Goal: Use online tool/utility: Utilize a website feature to perform a specific function

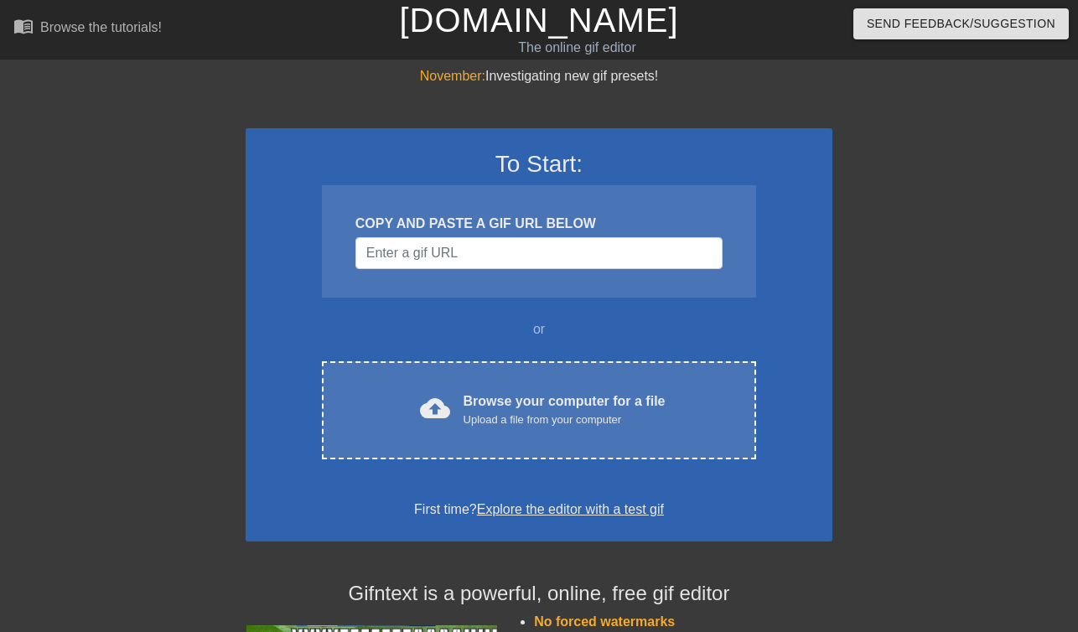
scroll to position [128, 0]
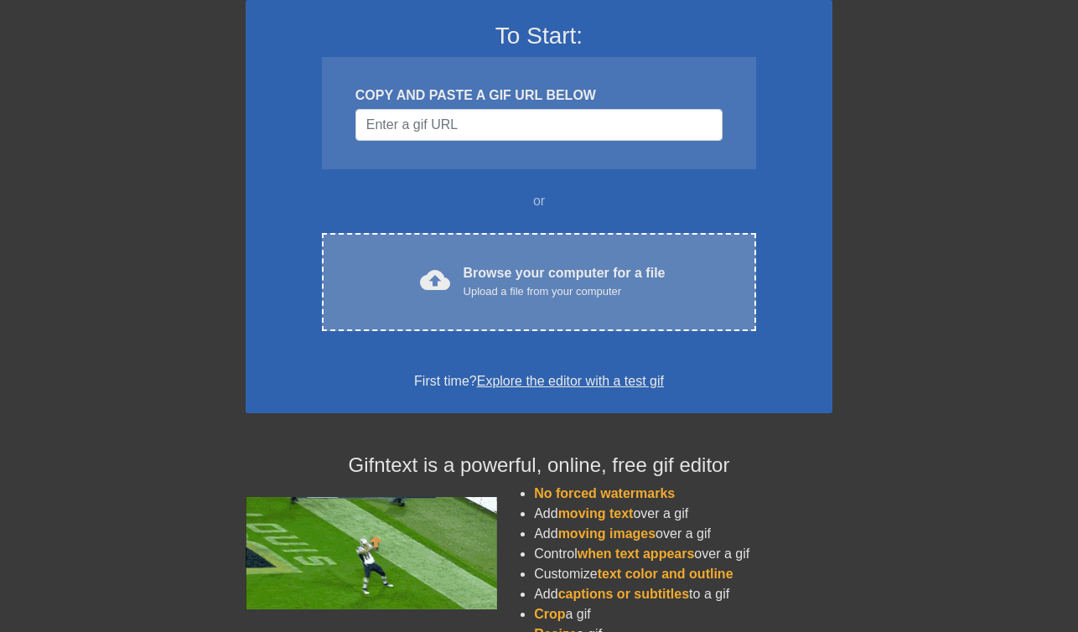
click at [587, 289] on div "Upload a file from your computer" at bounding box center [565, 291] width 202 height 17
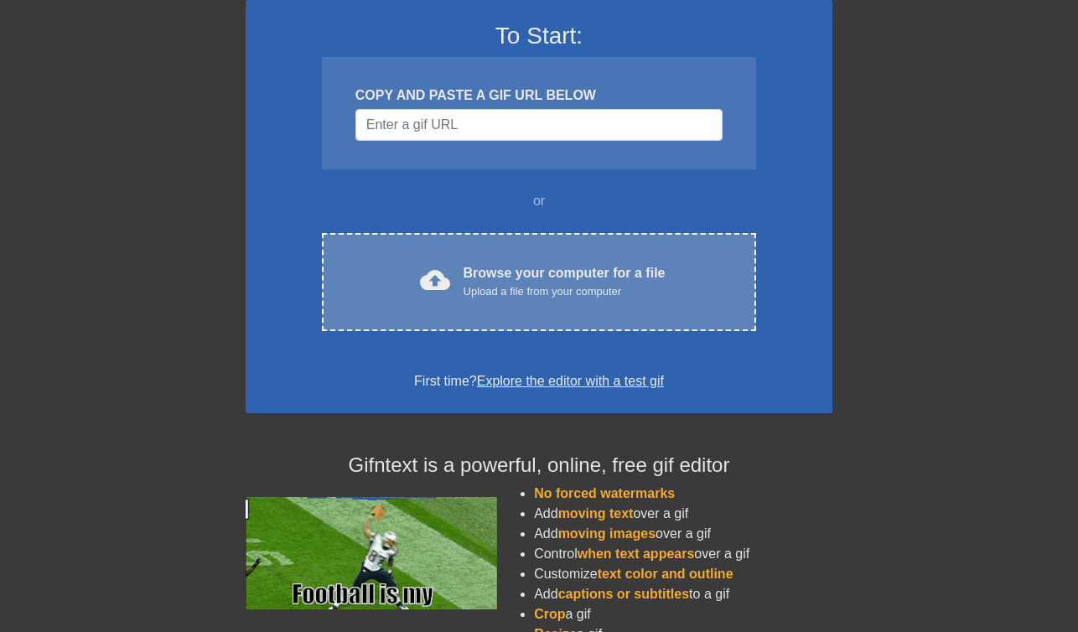
click at [459, 271] on div "cloud_upload Browse your computer for a file Upload a file from your computer" at bounding box center [539, 282] width 364 height 38
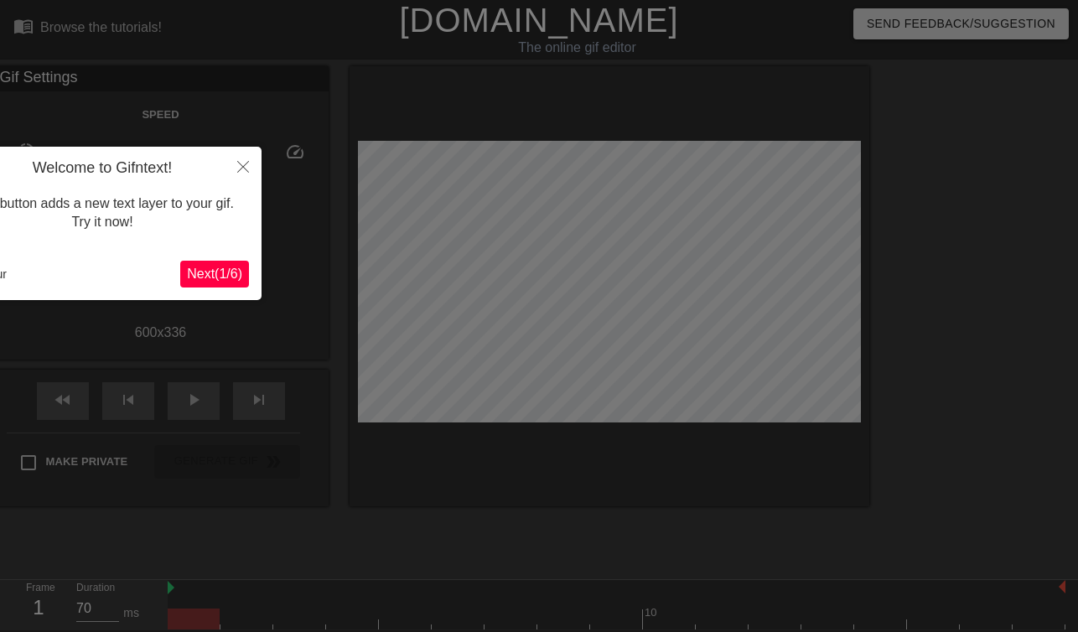
scroll to position [41, 0]
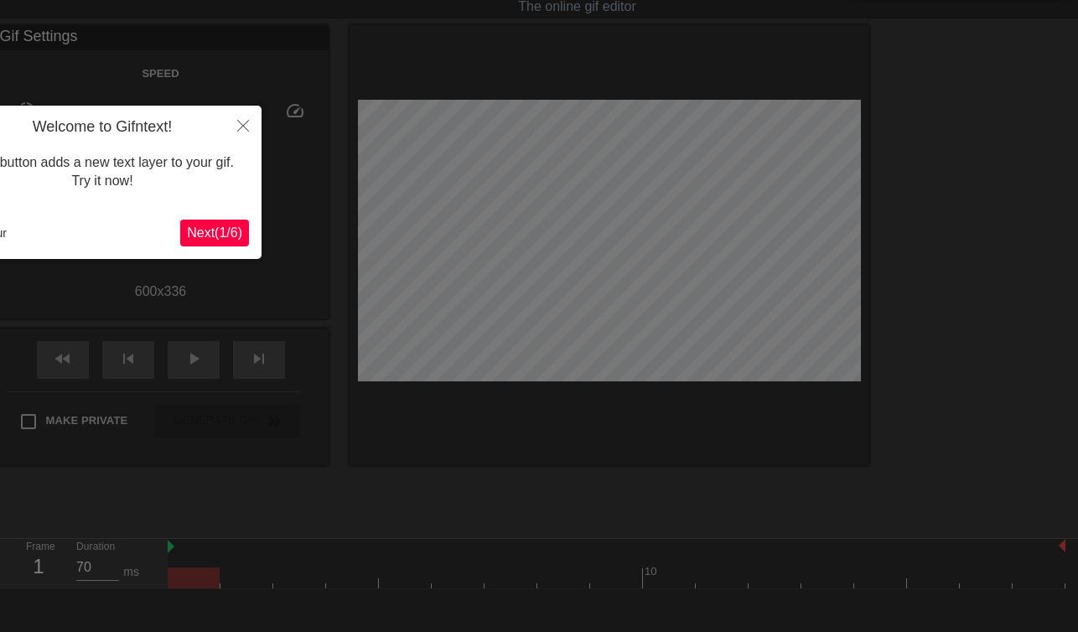
click at [216, 231] on span "Next ( 1 / 6 )" at bounding box center [214, 233] width 55 height 14
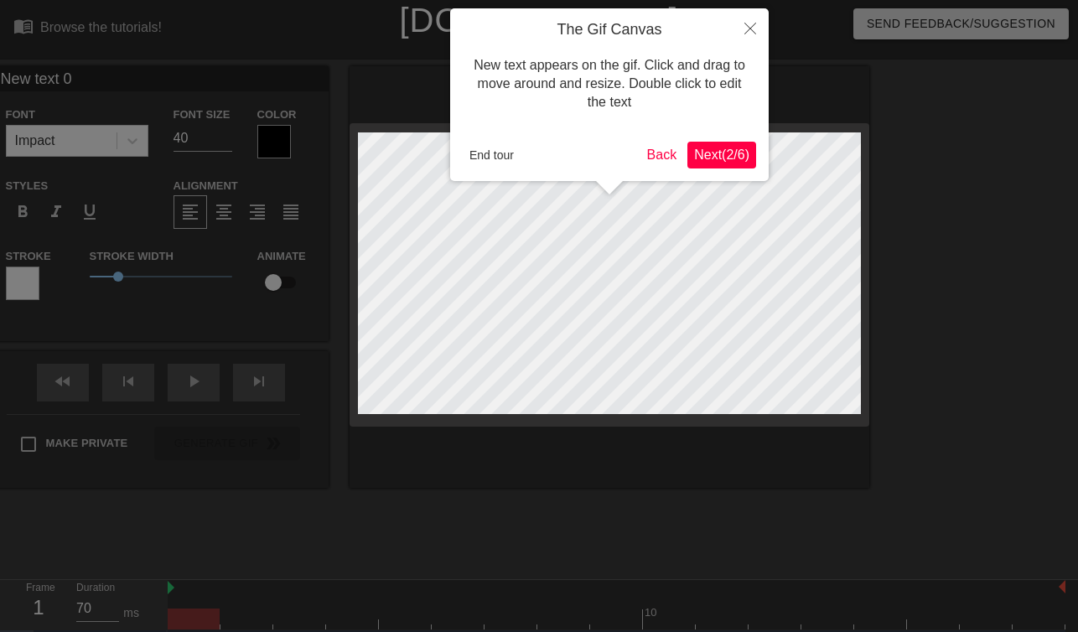
click at [725, 151] on span "Next ( 2 / 6 )" at bounding box center [721, 155] width 55 height 14
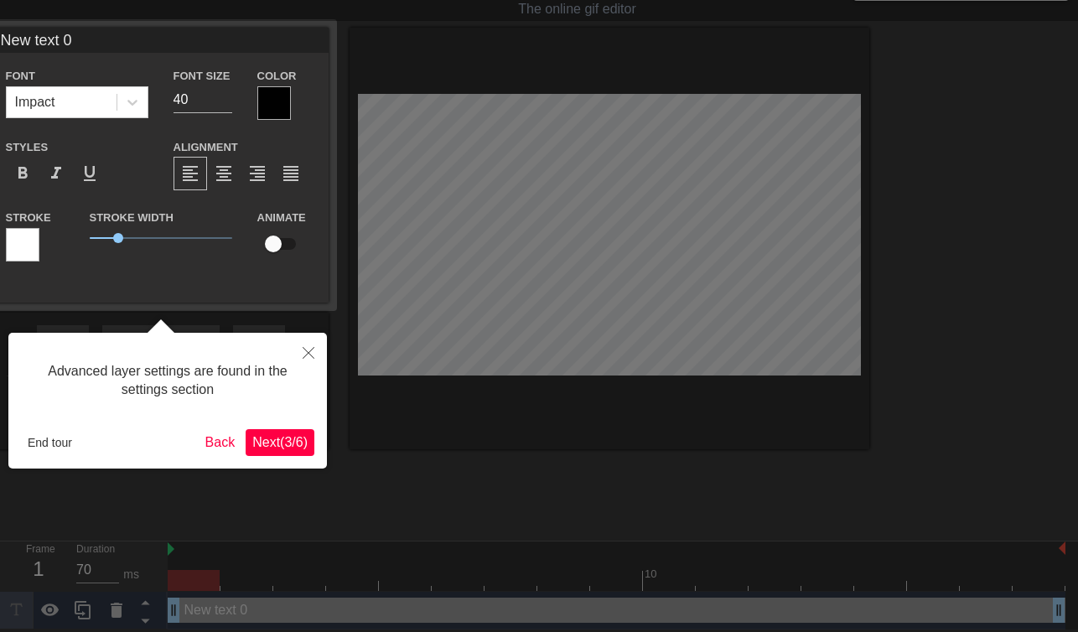
click at [263, 444] on span "Next ( 3 / 6 )" at bounding box center [279, 442] width 55 height 14
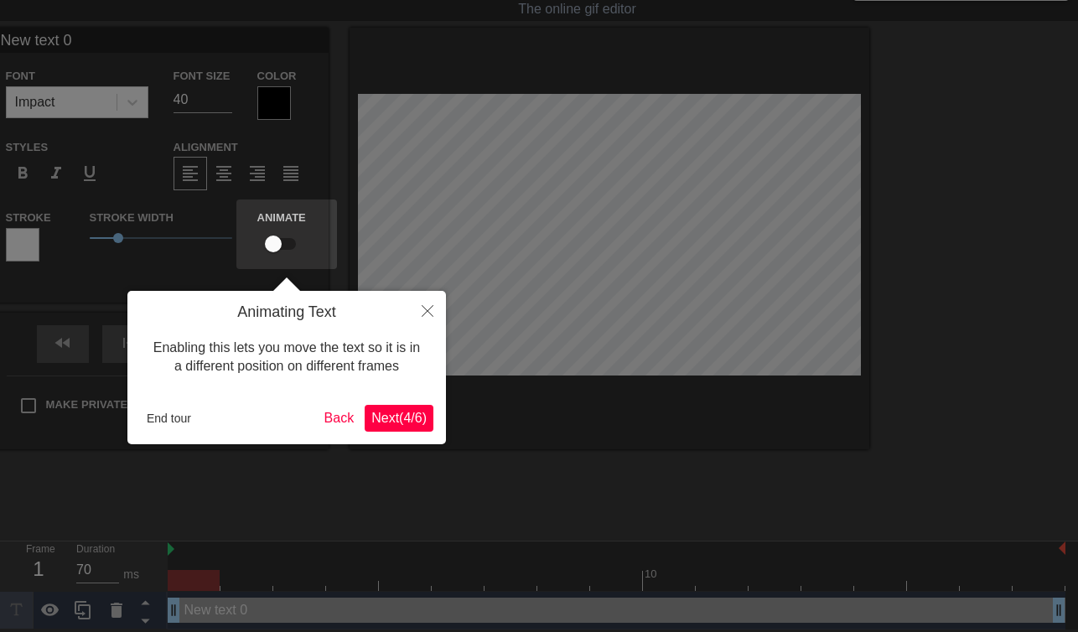
scroll to position [0, 0]
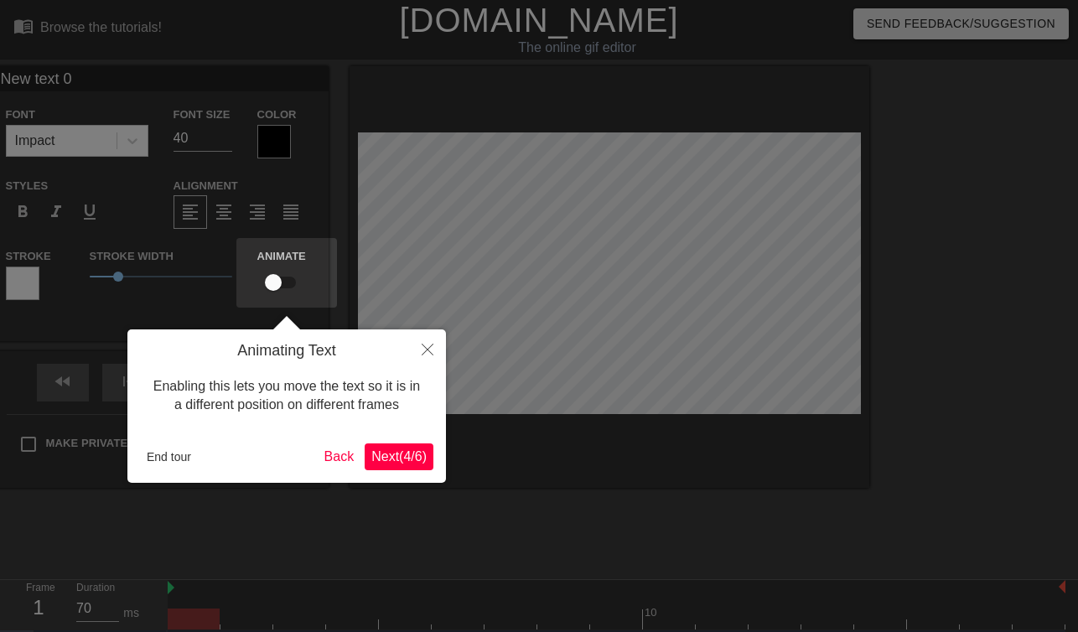
click at [413, 453] on span "Next ( 4 / 6 )" at bounding box center [398, 456] width 55 height 14
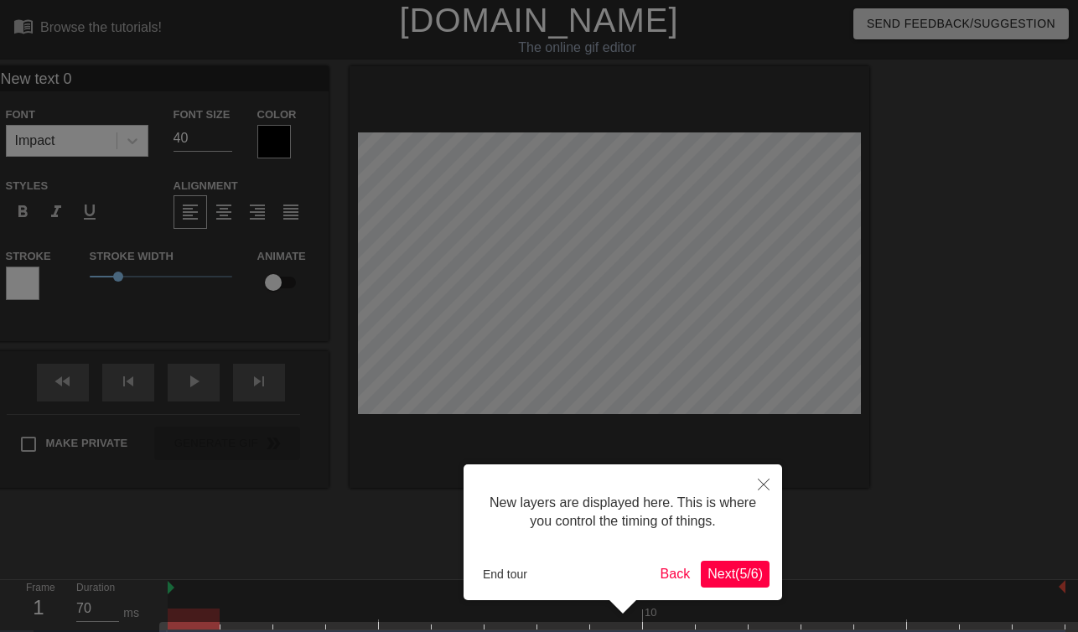
scroll to position [51, 0]
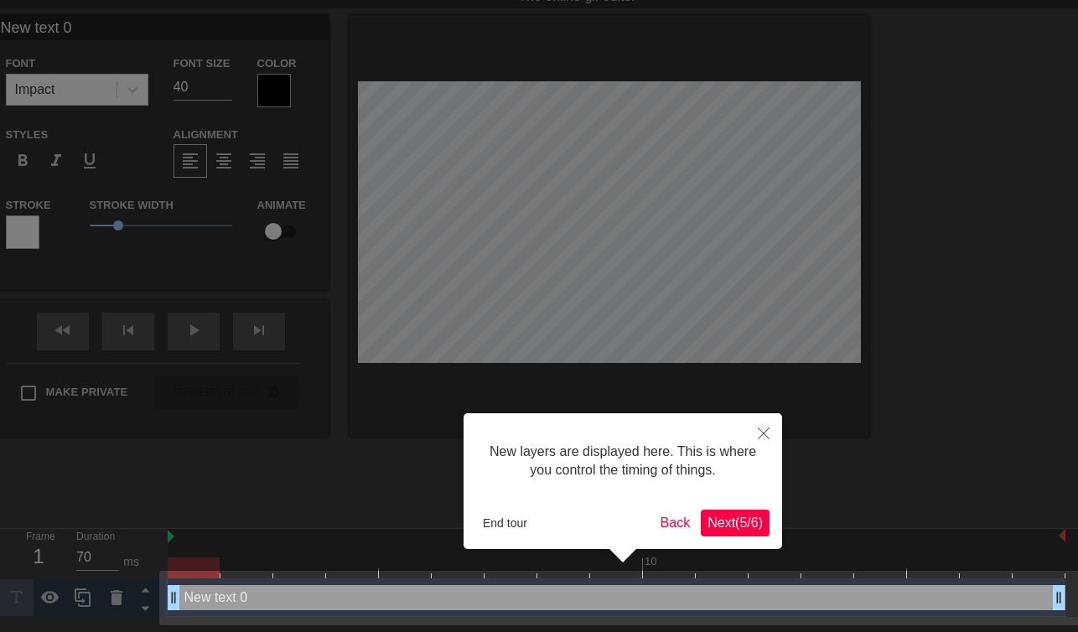
click at [450, 445] on div at bounding box center [539, 290] width 1078 height 683
click at [769, 431] on icon "Close" at bounding box center [764, 434] width 12 height 12
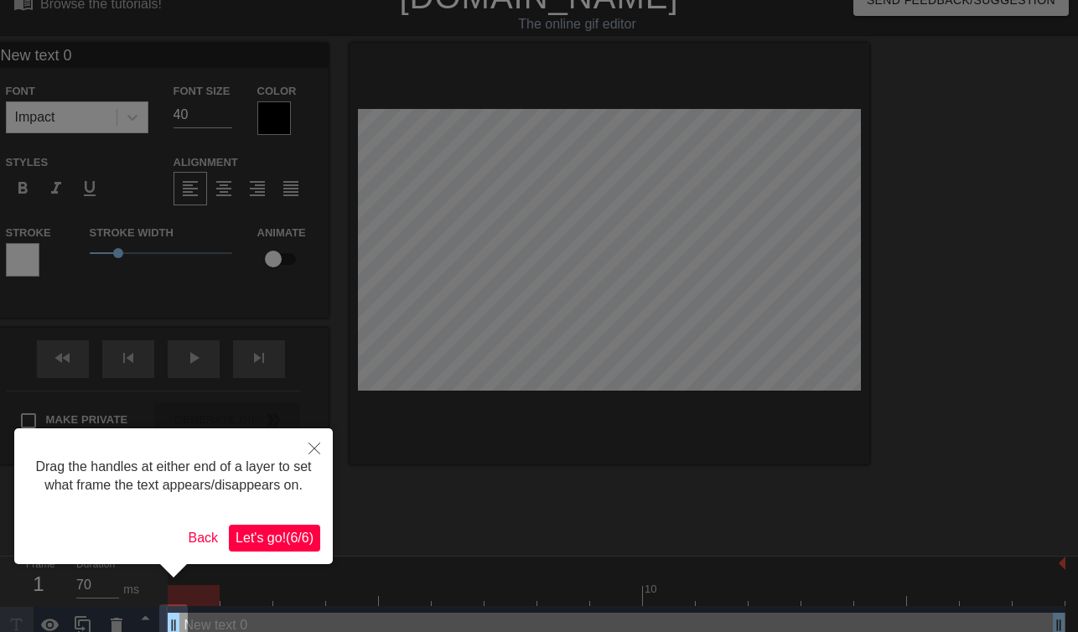
scroll to position [0, 0]
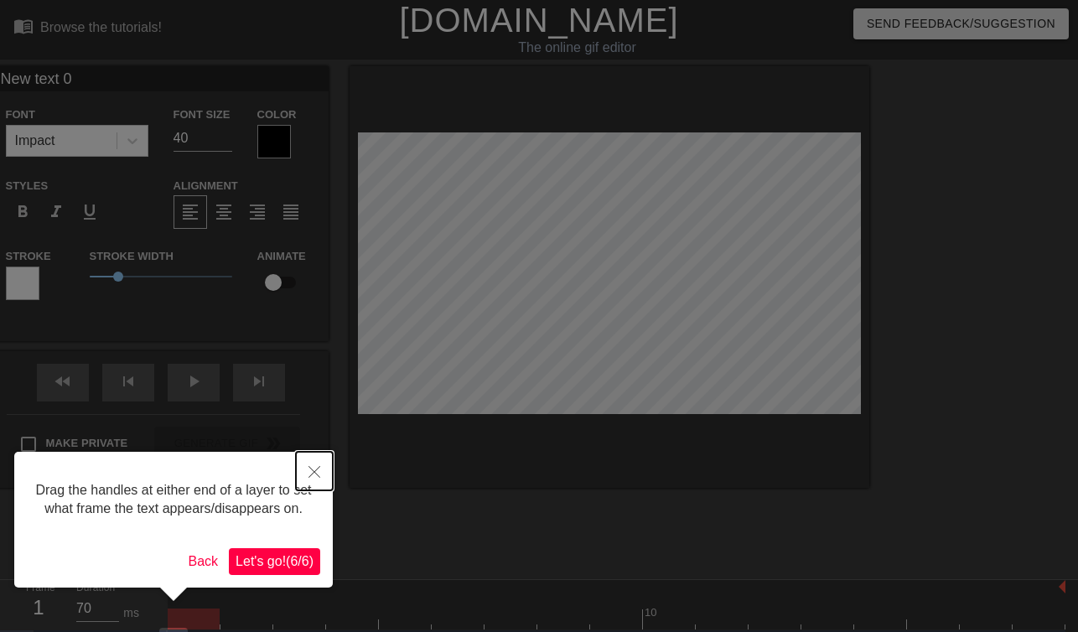
click at [315, 467] on icon "Close" at bounding box center [315, 472] width 12 height 12
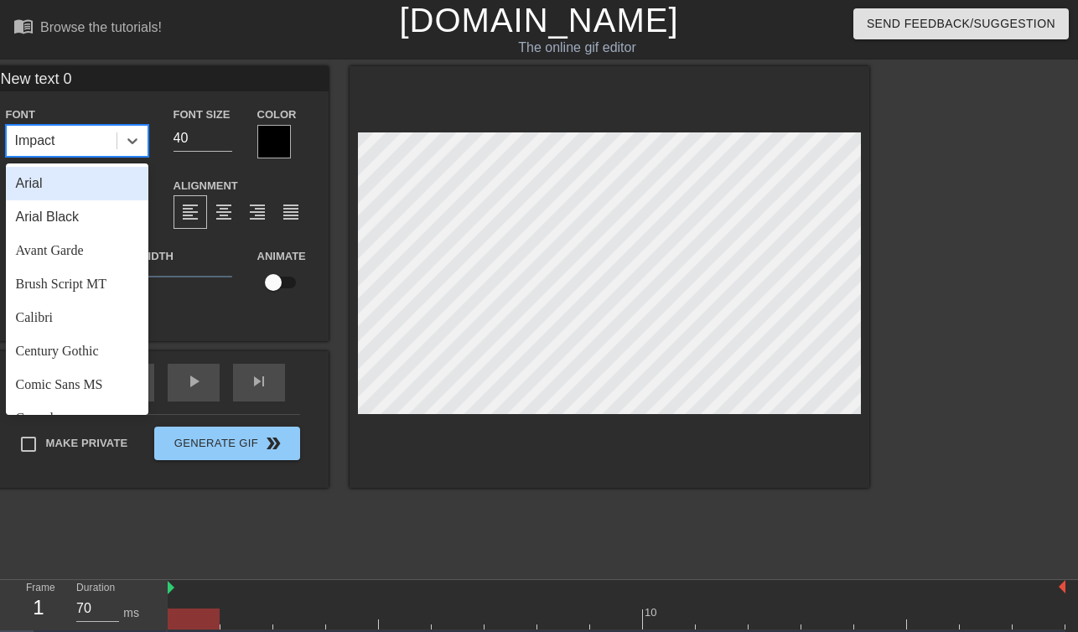
click at [72, 148] on div "Impact" at bounding box center [62, 141] width 110 height 30
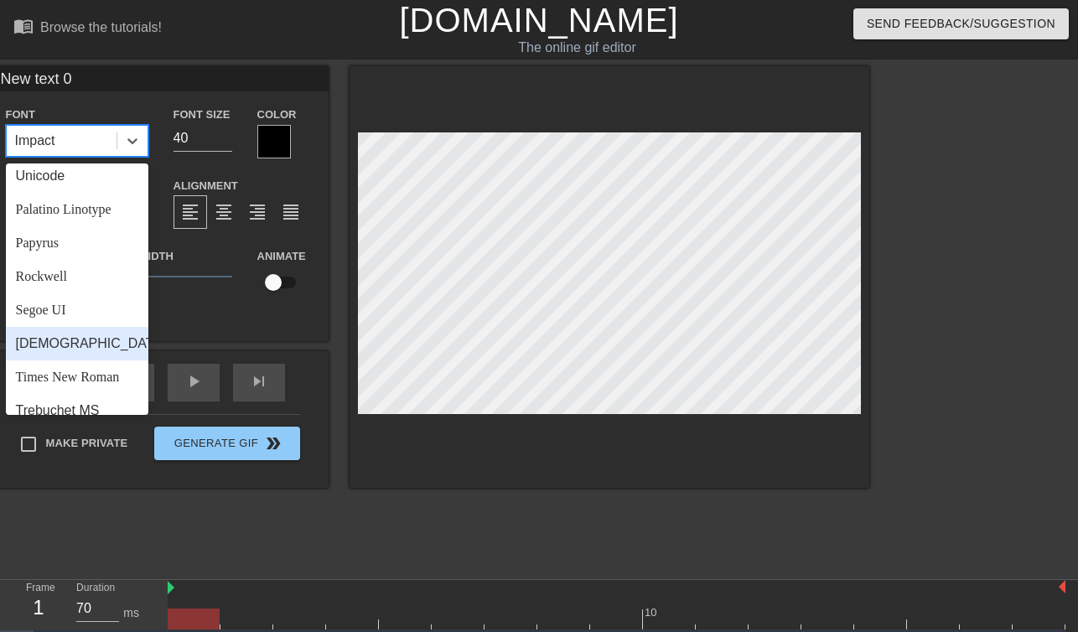
scroll to position [580, 0]
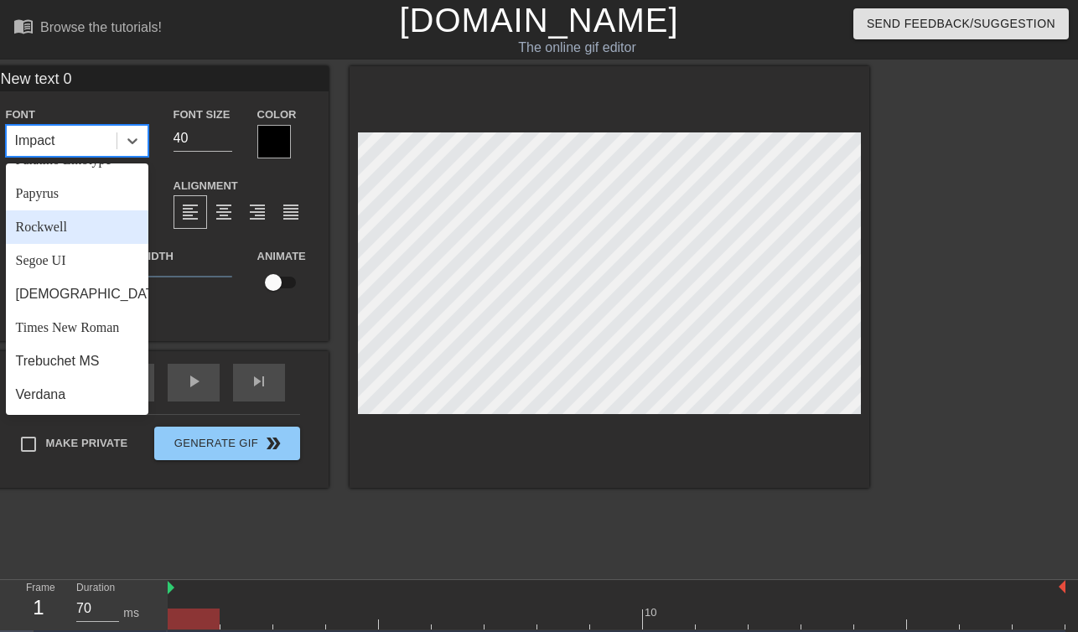
click at [103, 223] on div "Rockwell" at bounding box center [77, 227] width 143 height 34
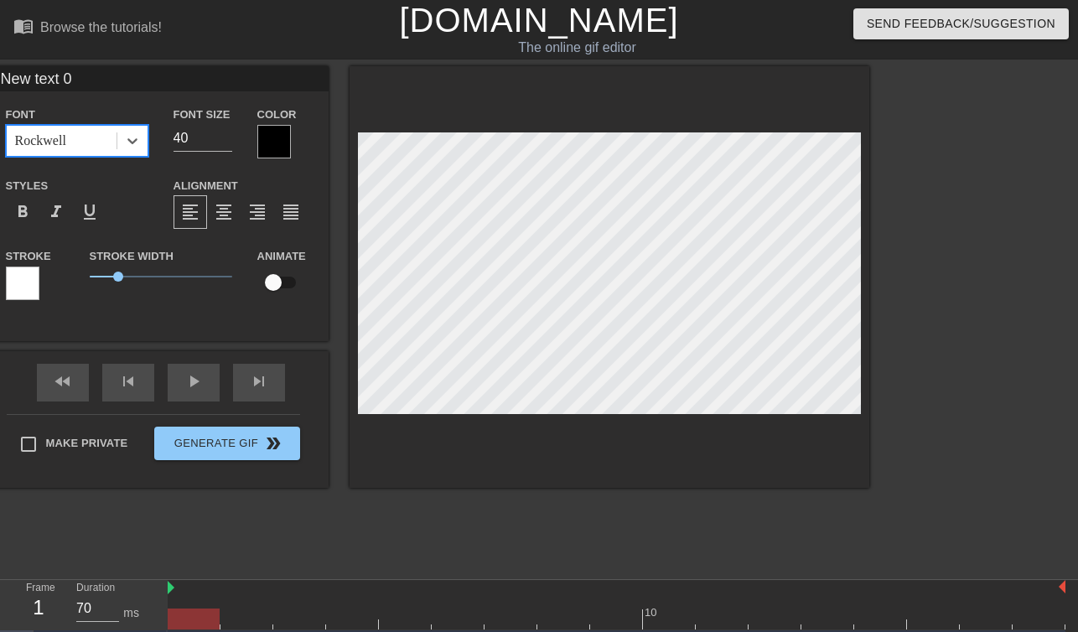
click at [102, 181] on div "Styles format_bold format_italic format_underline" at bounding box center [77, 202] width 168 height 54
click at [93, 148] on div "Rockwell" at bounding box center [62, 141] width 110 height 30
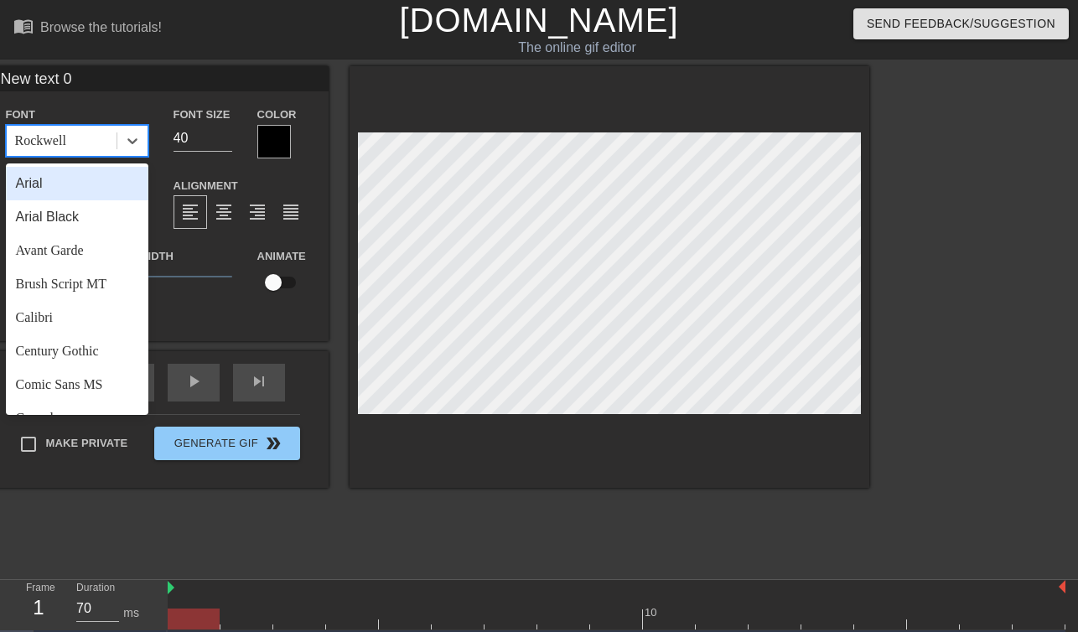
click at [93, 179] on div "Arial" at bounding box center [77, 184] width 143 height 34
click at [95, 138] on div "Arial" at bounding box center [62, 141] width 110 height 30
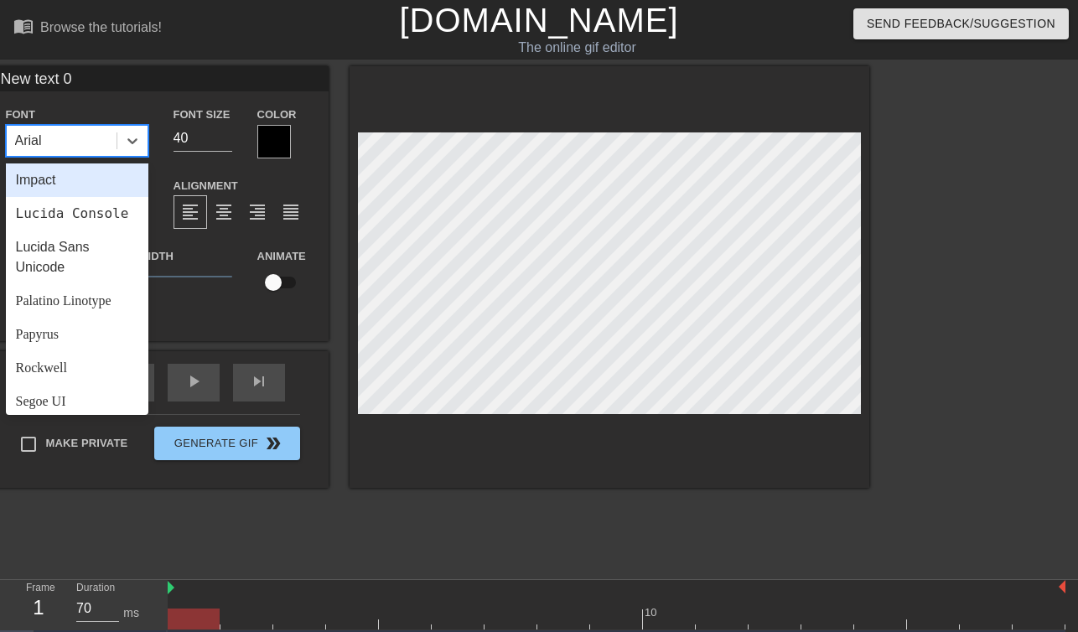
scroll to position [442, 0]
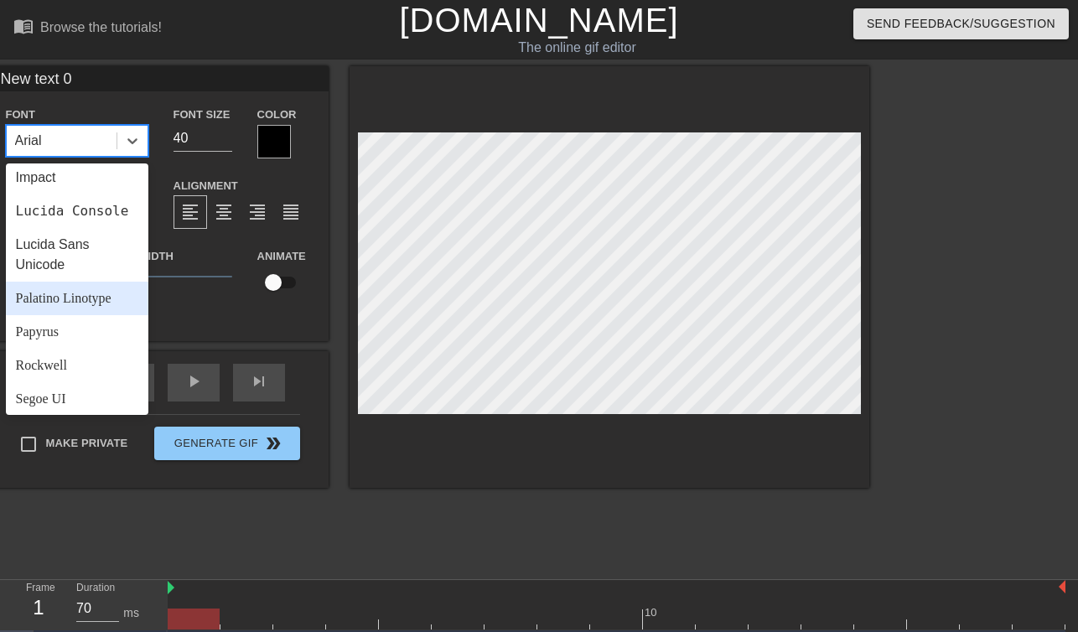
click at [95, 297] on div "Palatino Linotype" at bounding box center [77, 299] width 143 height 34
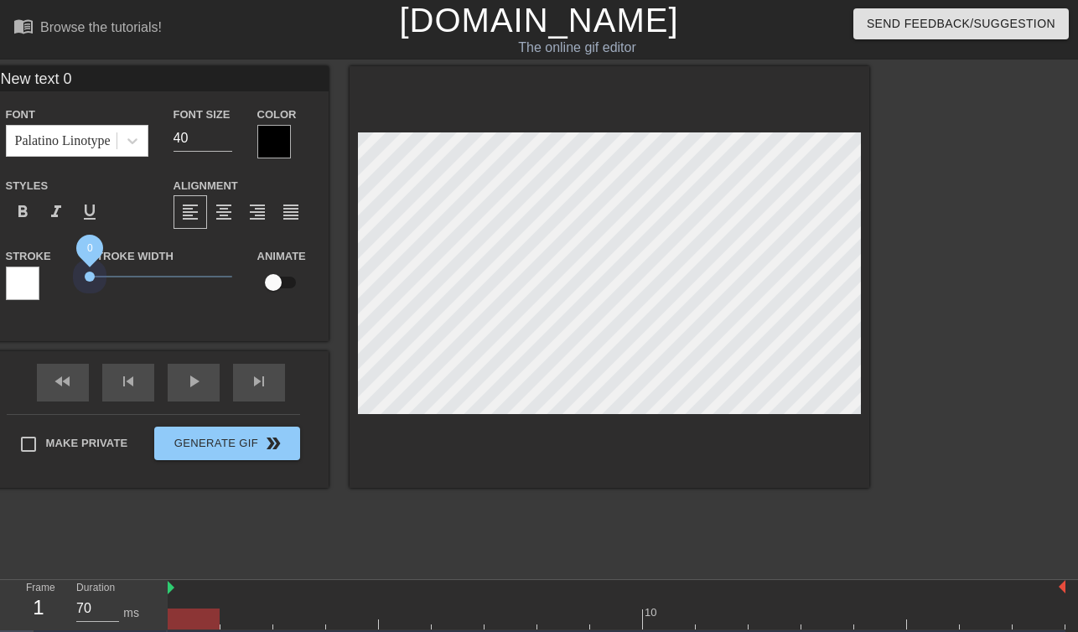
drag, startPoint x: 117, startPoint y: 282, endPoint x: 60, endPoint y: 281, distance: 57.9
click at [60, 281] on div "Stroke Stroke Width 0 Animate" at bounding box center [160, 281] width 335 height 70
click at [288, 155] on div at bounding box center [274, 142] width 34 height 34
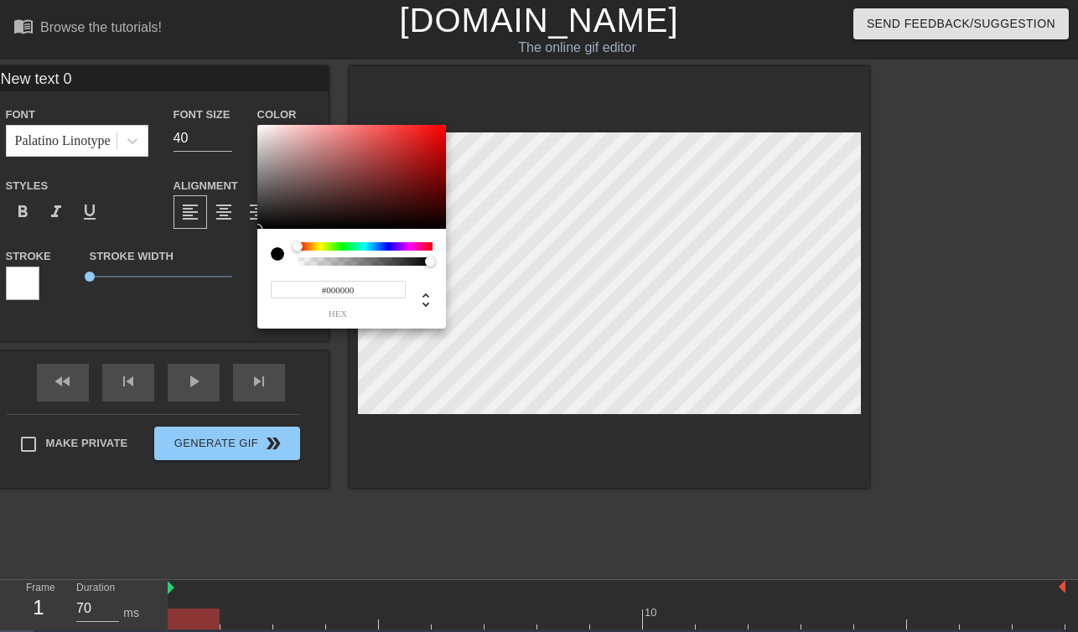
click at [414, 248] on div at bounding box center [365, 246] width 135 height 8
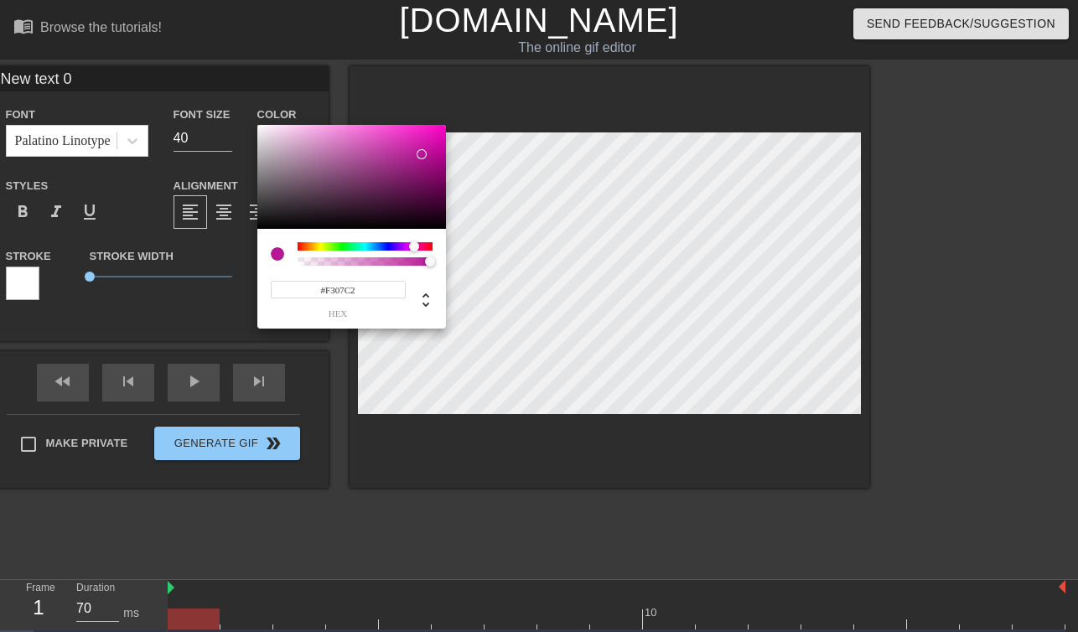
type input "#FF00CA"
drag, startPoint x: 412, startPoint y: 178, endPoint x: 472, endPoint y: 93, distance: 104.0
click at [472, 93] on div "#FF00CA hex" at bounding box center [539, 316] width 1078 height 632
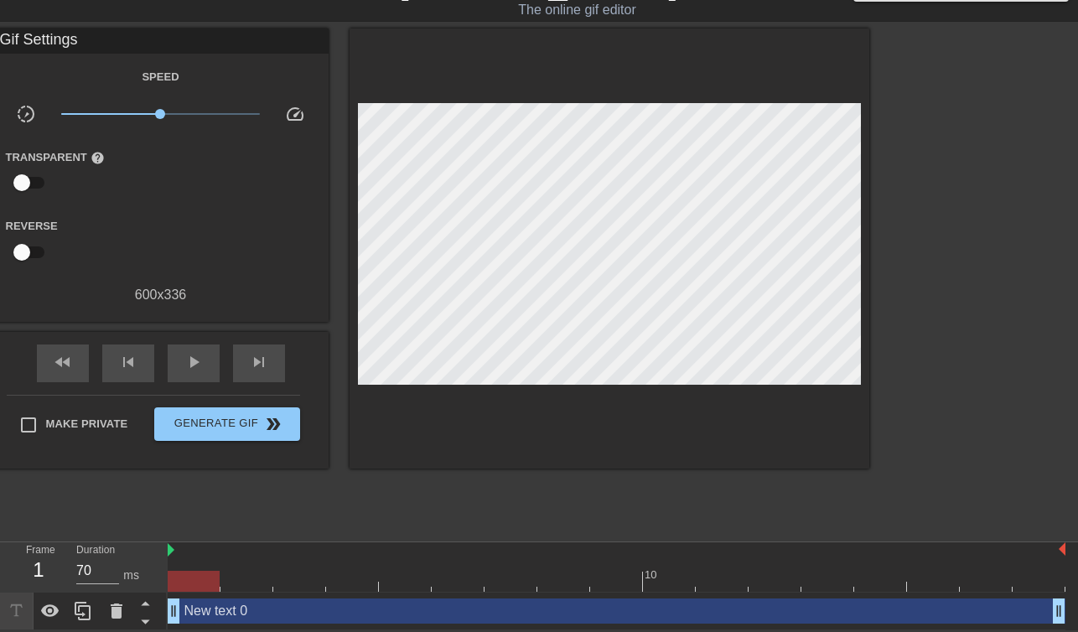
scroll to position [38, 0]
click at [103, 281] on div "Speed slow_motion_video x1.00 speed Transparent help Reverse 600 x 336" at bounding box center [161, 185] width 310 height 239
click at [163, 287] on div "600 x 336" at bounding box center [160, 295] width 335 height 20
click at [176, 93] on div "Speed slow_motion_video x1.00 speed Transparent help Reverse 600 x 336" at bounding box center [161, 185] width 310 height 239
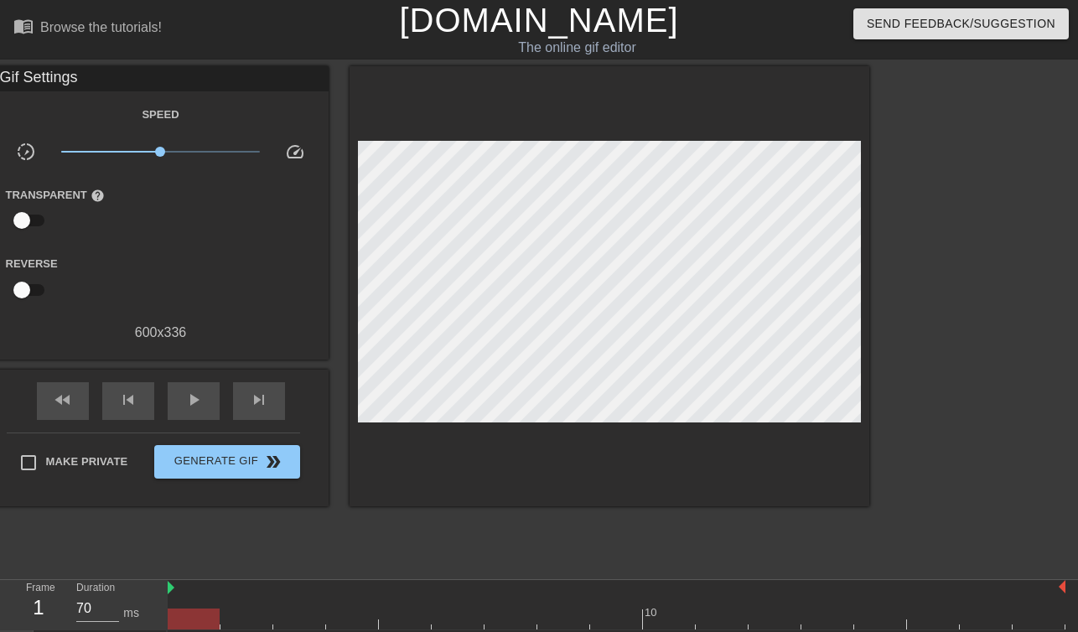
click at [29, 143] on span "slow_motion_video" at bounding box center [26, 152] width 20 height 20
click at [164, 339] on div "600 x 336" at bounding box center [160, 333] width 335 height 20
click at [130, 89] on div "Gif Settings" at bounding box center [160, 78] width 335 height 25
click at [154, 151] on span "x1.00" at bounding box center [160, 152] width 199 height 20
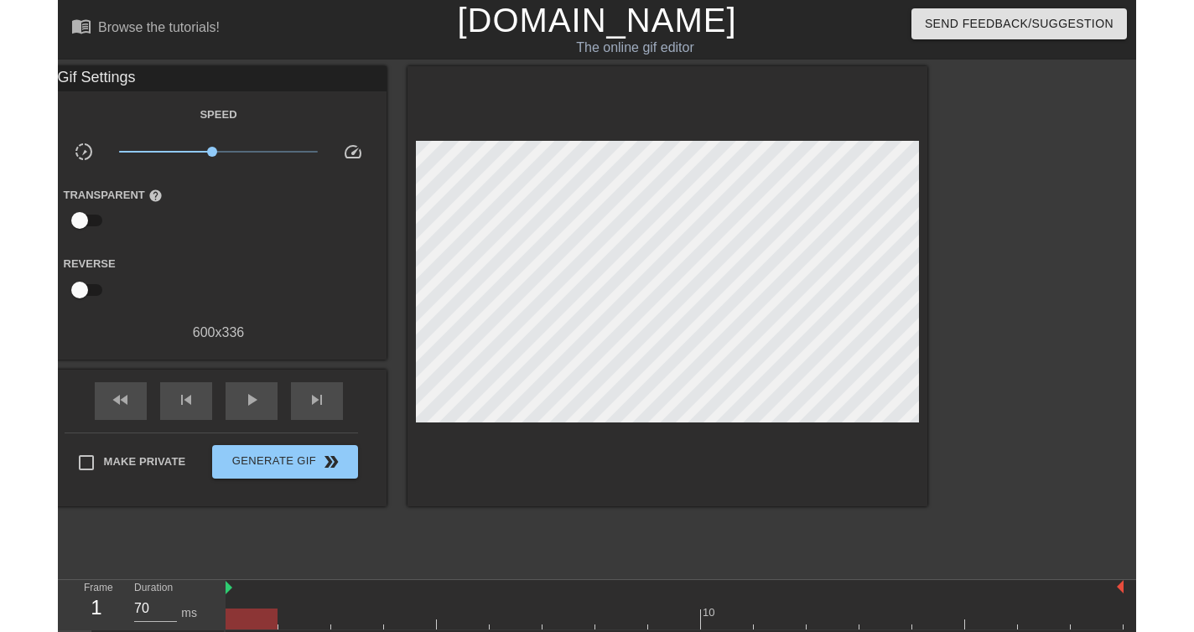
scroll to position [39, 0]
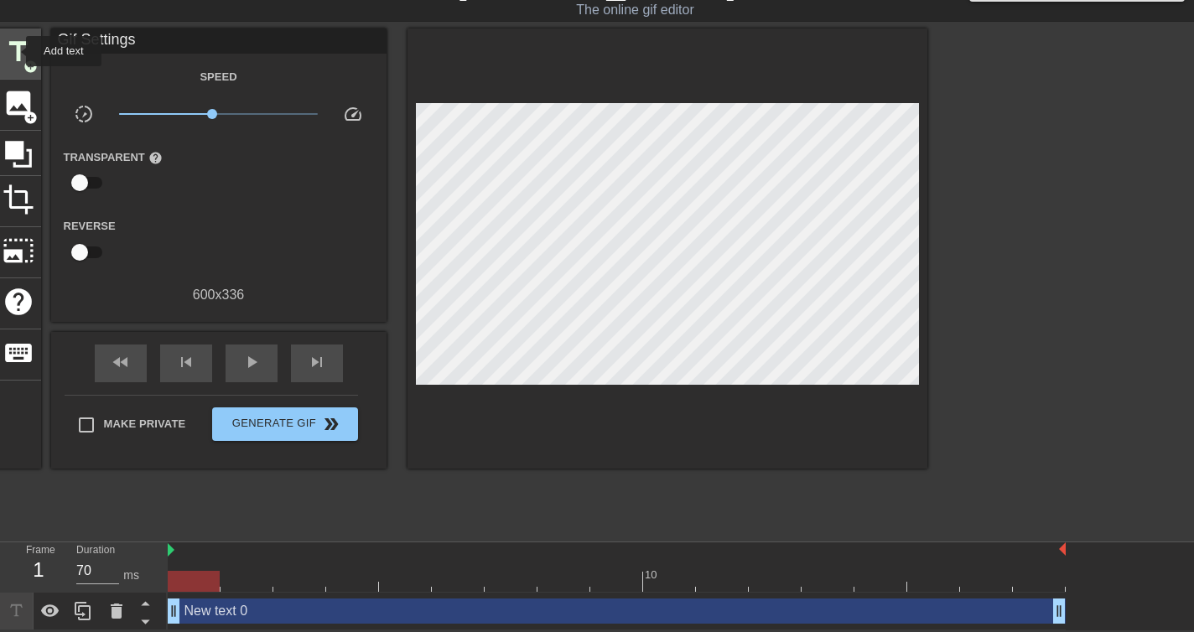
click at [15, 51] on span "title" at bounding box center [19, 52] width 32 height 32
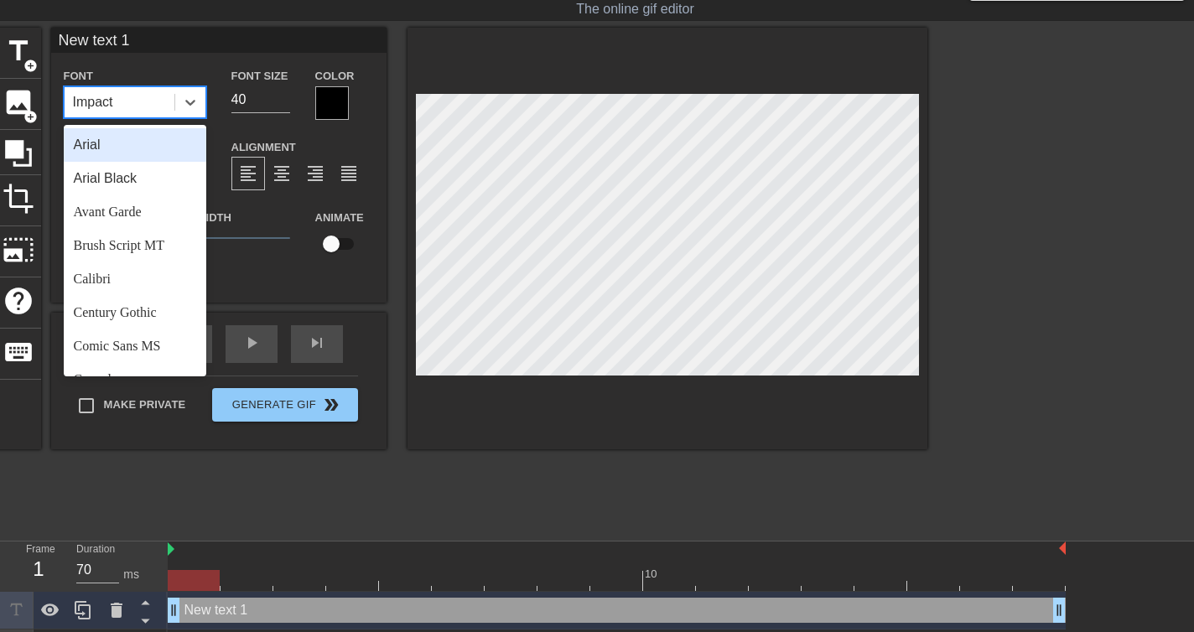
click at [155, 103] on div "Impact" at bounding box center [120, 102] width 110 height 30
click at [157, 174] on div "Arial Black" at bounding box center [135, 179] width 143 height 34
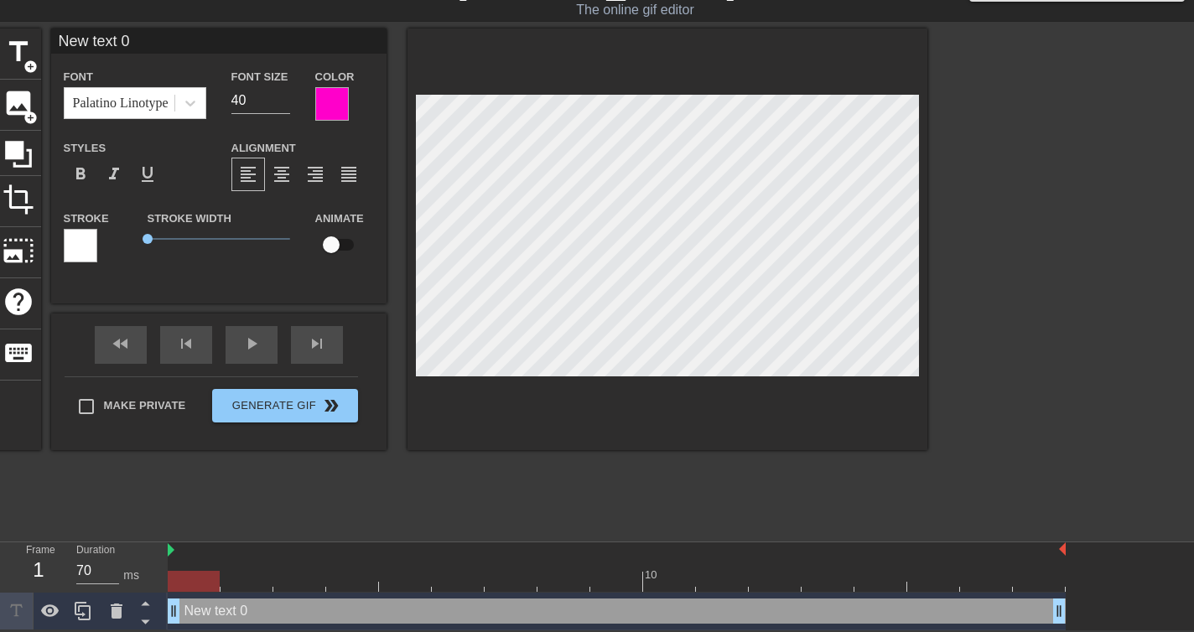
scroll to position [0, 0]
type input "K"
type textarea "K"
type input "KE"
type textarea "KE"
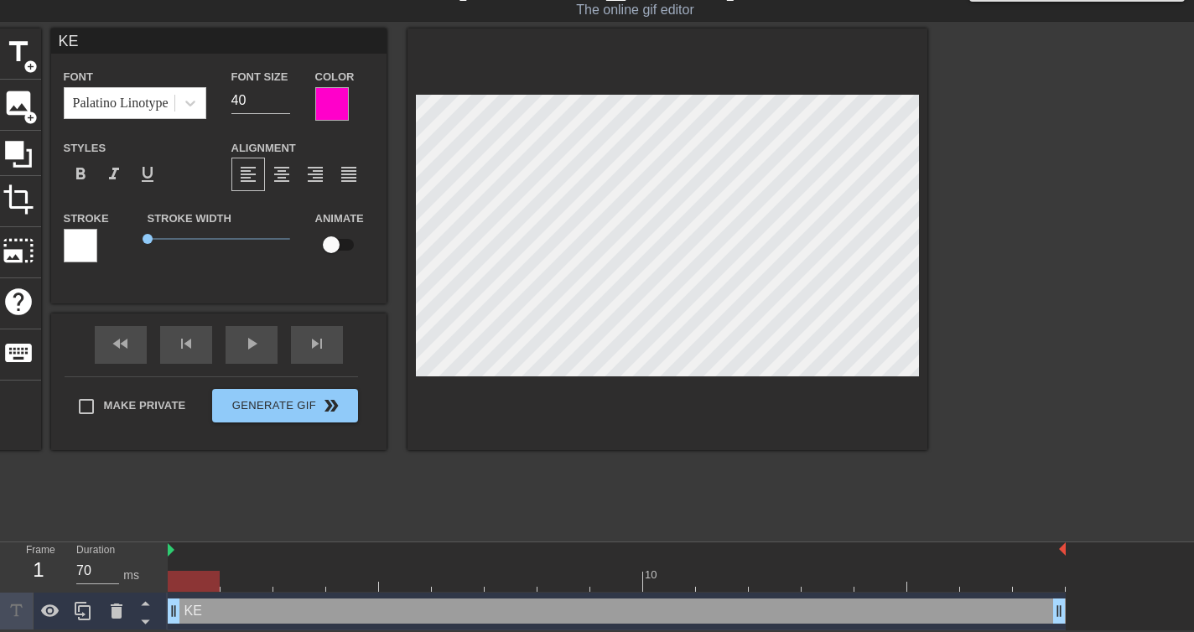
type input "KEE"
type textarea "KEE"
type input "KEEP"
type textarea "KEEP"
type input "KEEP"
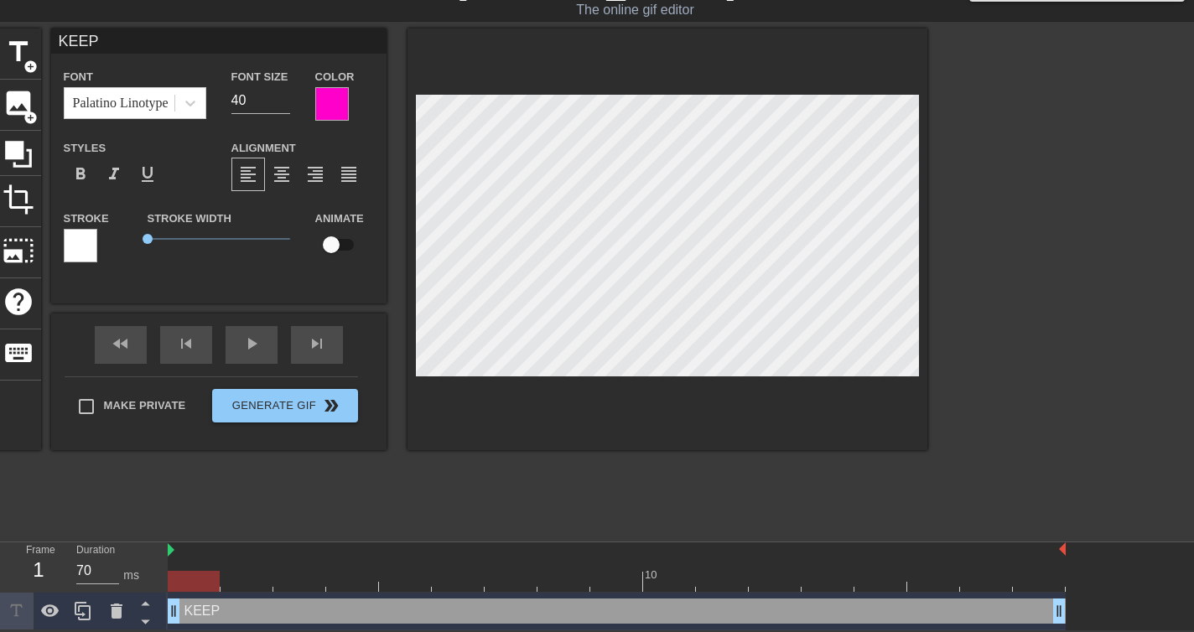
type textarea "KEEP"
type input "KEEP S"
type textarea "KEEP S"
type input "KEEP SU"
type textarea "KEEP SU"
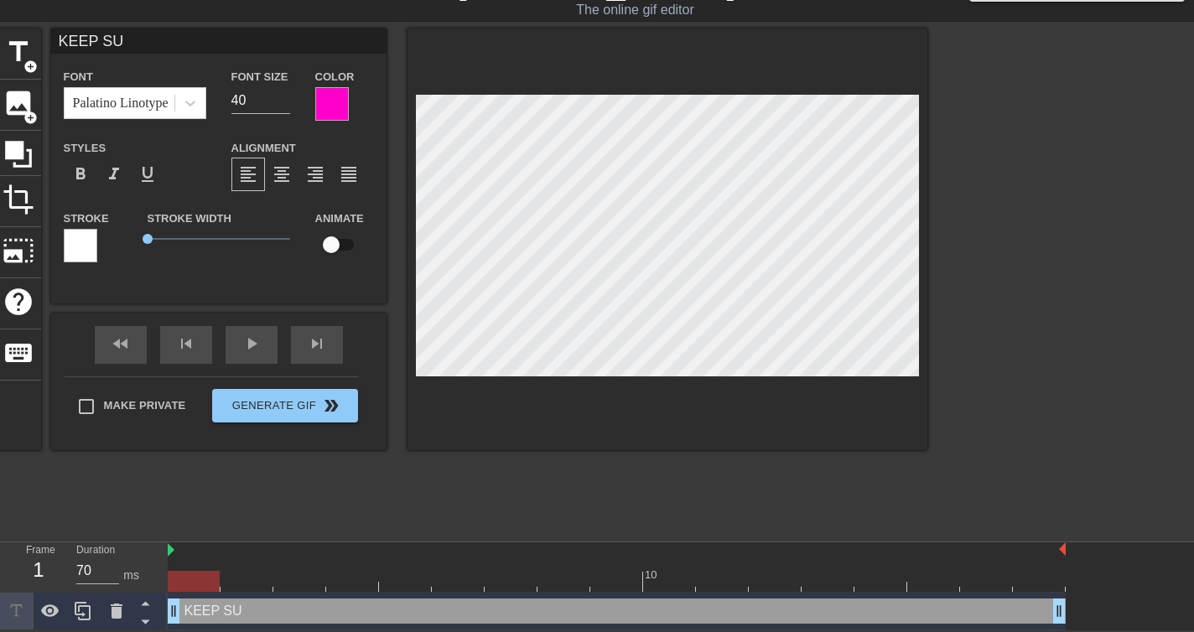
type input "KEEP SUC"
type textarea "KEEP SUC"
type input "KEEP SUCK"
type textarea "KEEP SUCK"
type input "KEEP [PERSON_NAME]"
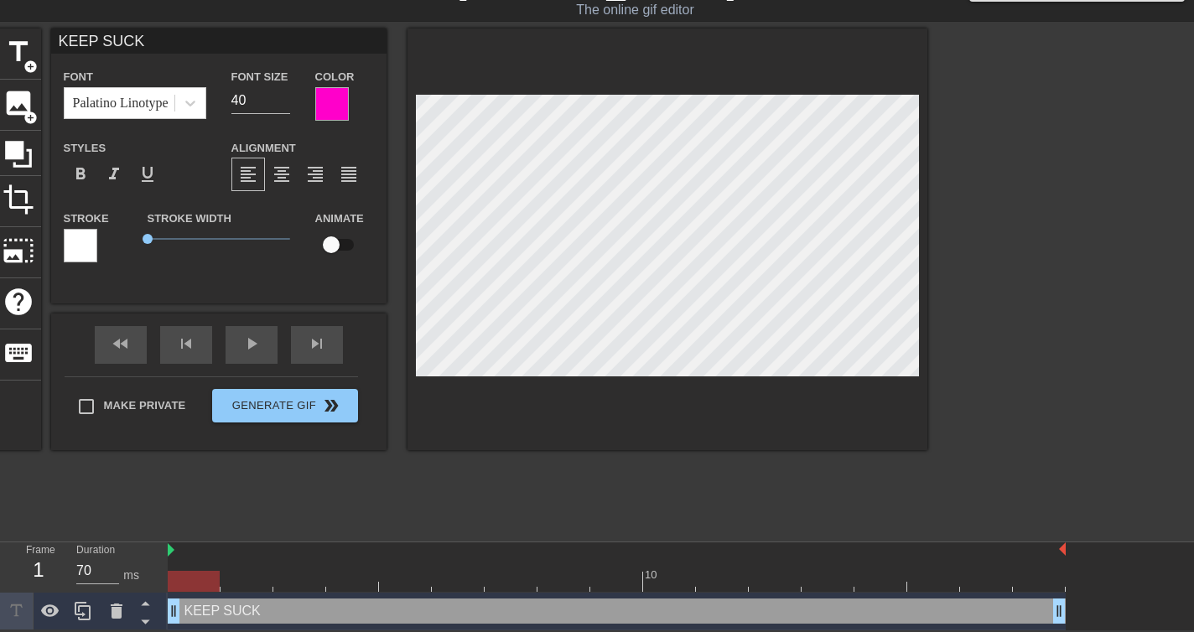
type textarea "KEEP [PERSON_NAME]"
type input "KEEP SUCKIN"
type textarea "KEEP SUCKING"
type input "KEEP SUCKING"
type textarea "KEEP SUCKING"
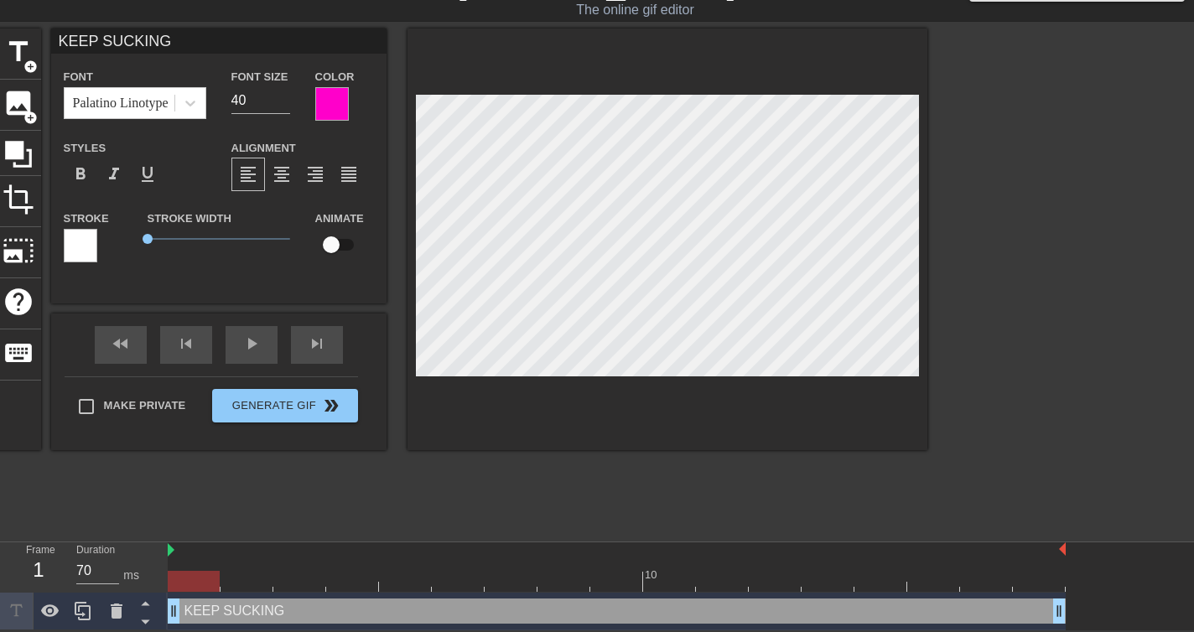
type input "KEEP SUCKING S"
type textarea "KEEP SUCKING S"
type input "KEEP SUCKING SI"
type textarea "KEEP SUCKING SI"
type input "KEEP SUCKING SIS"
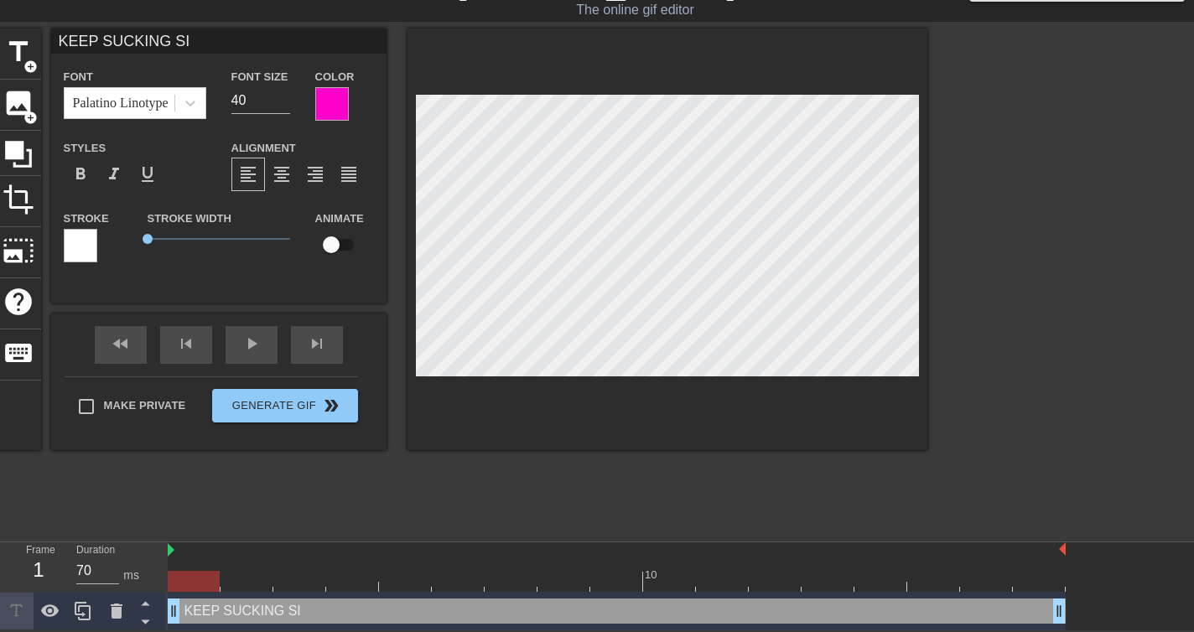
type textarea "KEEP SUCKING SIS"
type input "KEEP SUCKING SISS"
type textarea "KEEP SUCKING SISS"
type input "KEEP SUCKING SISSY"
type textarea "KEEP SUCKING SISSY"
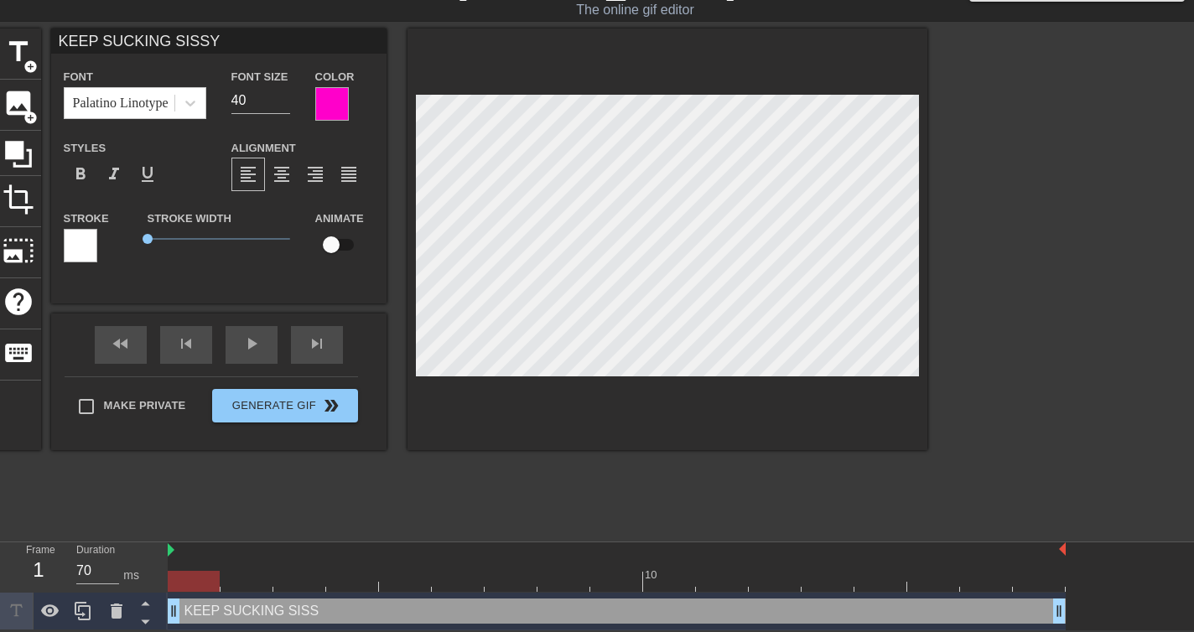
scroll to position [0, 8]
click at [30, 49] on span "title" at bounding box center [19, 52] width 32 height 32
type input "New text 2"
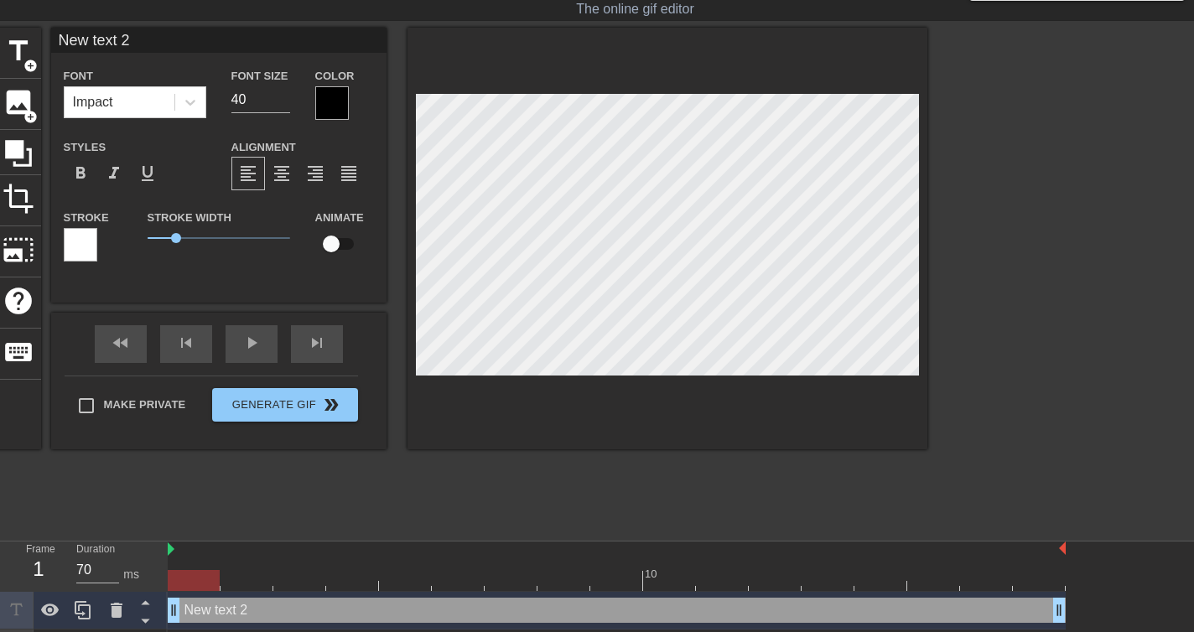
scroll to position [0, 0]
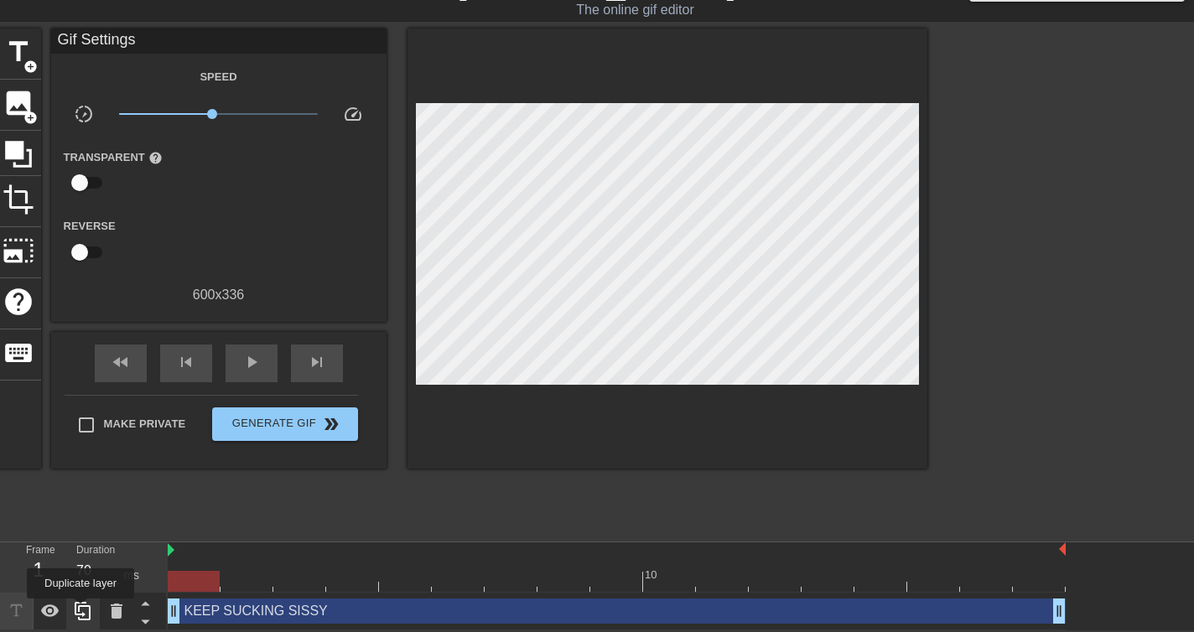
click at [82, 610] on icon at bounding box center [83, 611] width 20 height 20
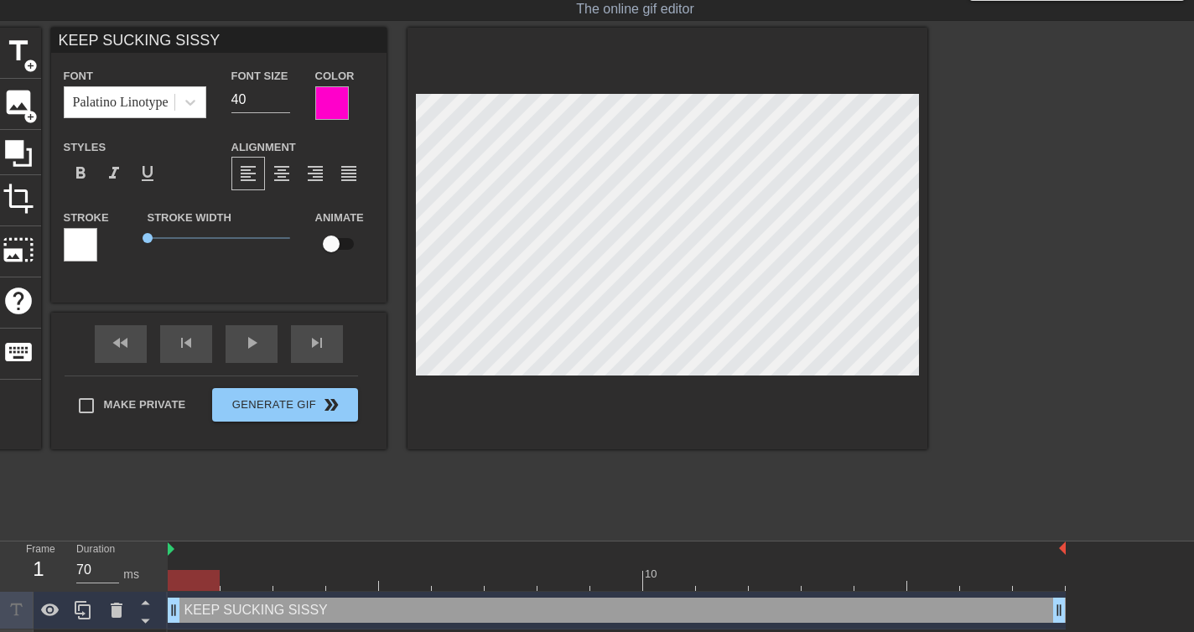
scroll to position [0, 3]
type input "H"
type textarea "H"
type input "HI"
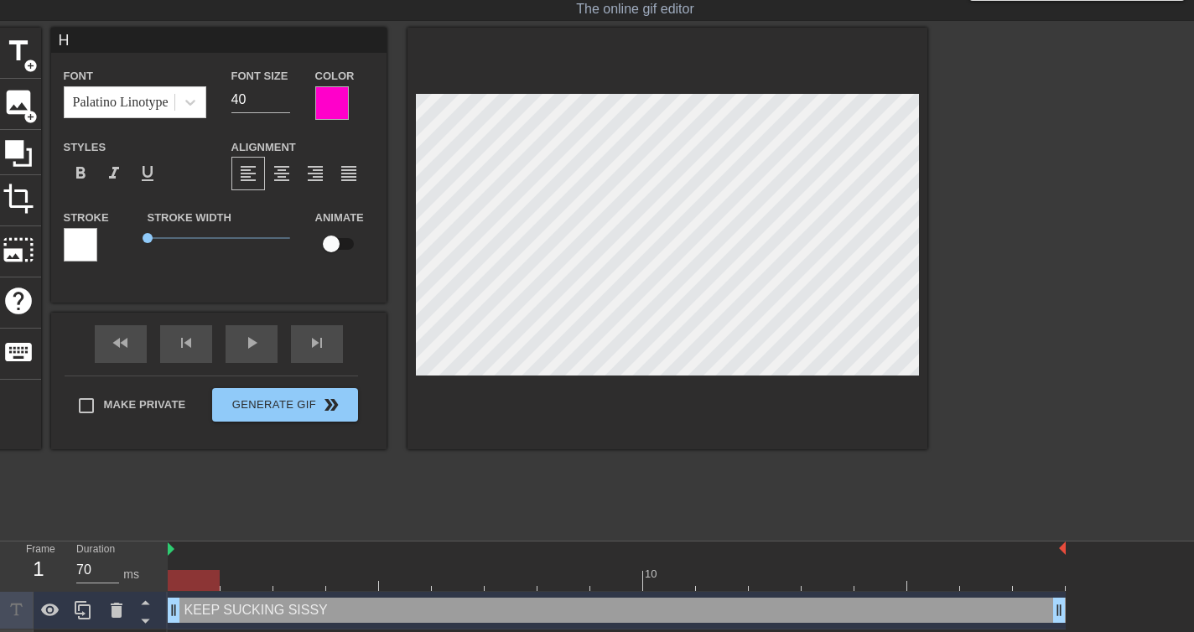
type textarea "HI"
type input "HIS"
type textarea "HIS"
type input "HIS"
type textarea "HIS"
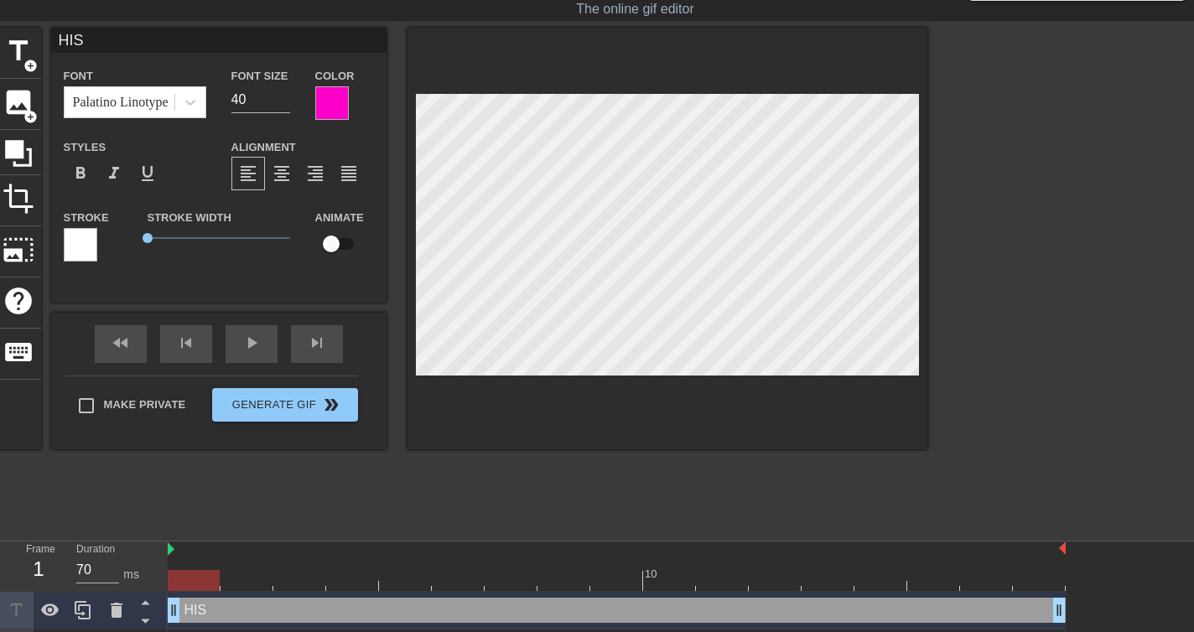
type input "HIS C"
type textarea "HIS C"
type input "HIS CO"
type textarea "HIS CO"
type input "HIS COC"
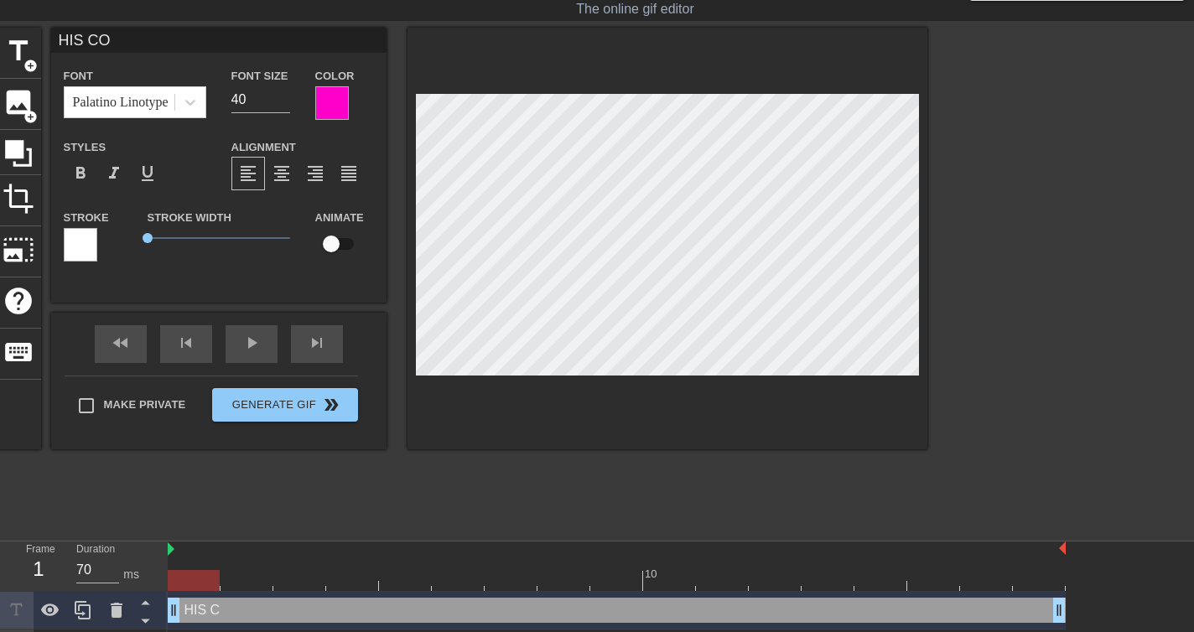
type textarea "HIS COC"
type input "HIS COCK"
type textarea "HIS COCK"
type input "HIS COCK I"
type textarea "HIS COCK I"
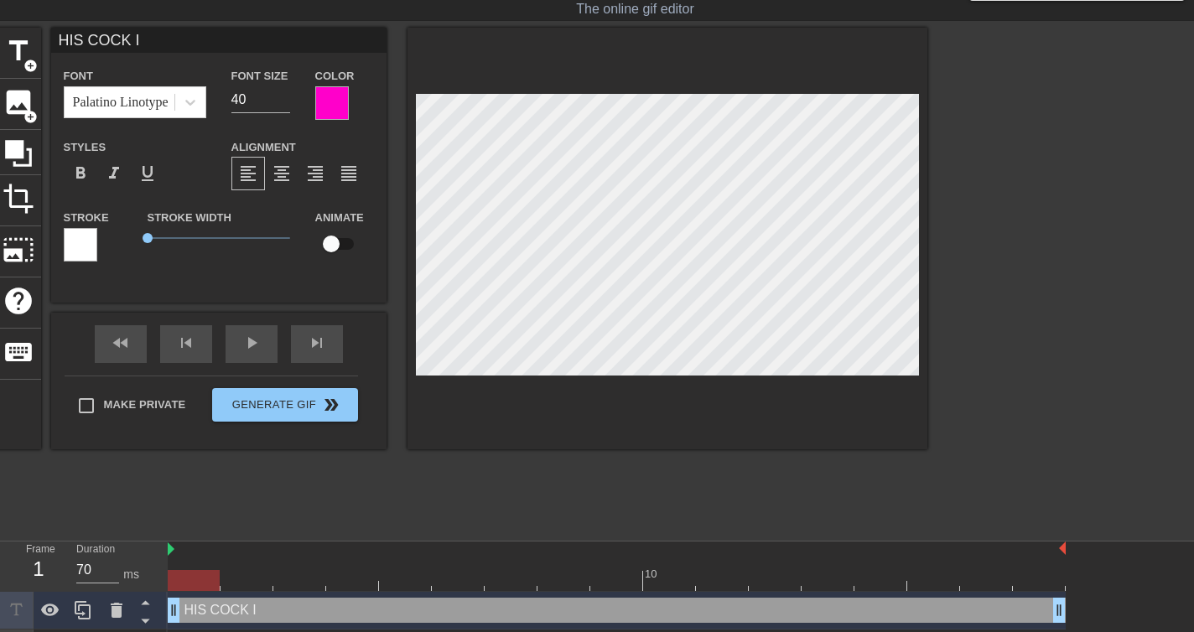
type input "HIS COCK IS"
type textarea "HIS COCK IS"
type input "HIS COCK IS"
type textarea "HIS COCK IS"
type input "HIS COCK IS A"
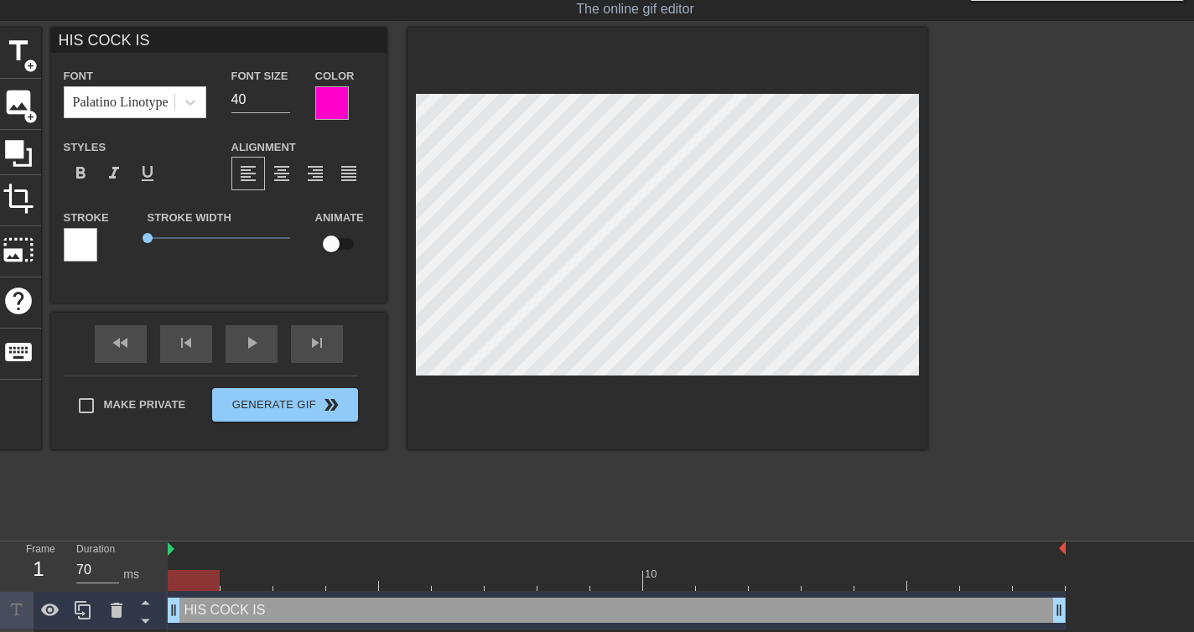
type textarea "HIS COCK IS A"
type input "HIS COCK IS AM"
type textarea "HIS COCK IS AM"
type input "HIS COCK IS AMA"
type textarea "HIS COCK IS AMA"
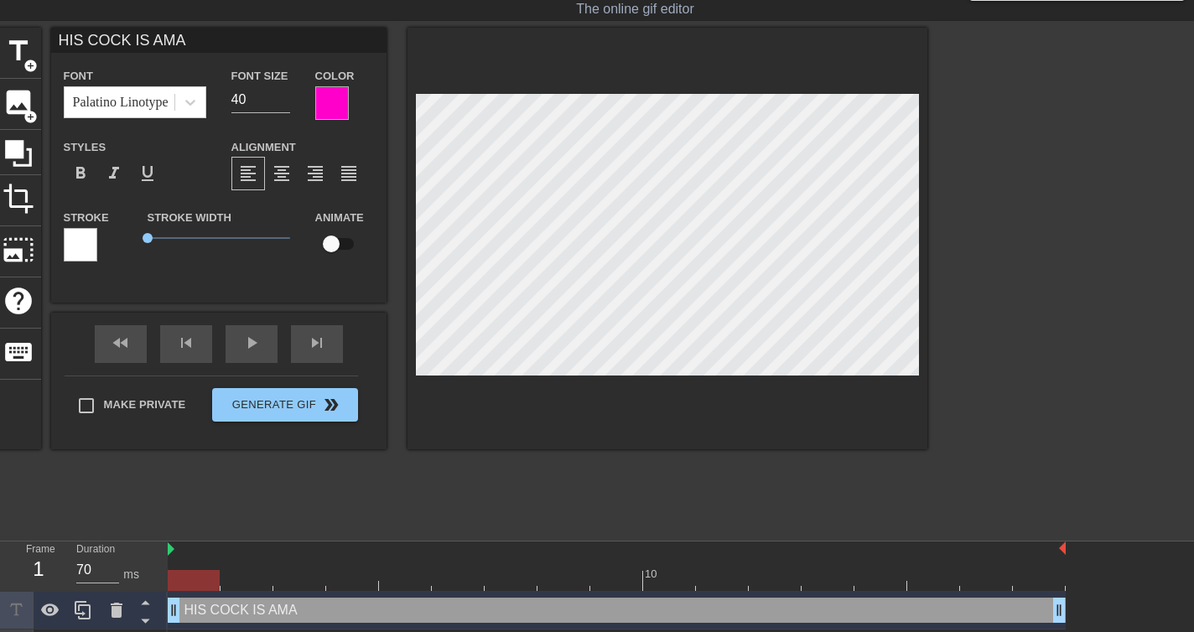
type input "HIS COCK IS AMAZ"
type textarea "HIS COCK IS AMAZI"
type input "HIS COCK IS [PERSON_NAME]"
type textarea "HIS COCK IS [PERSON_NAME]"
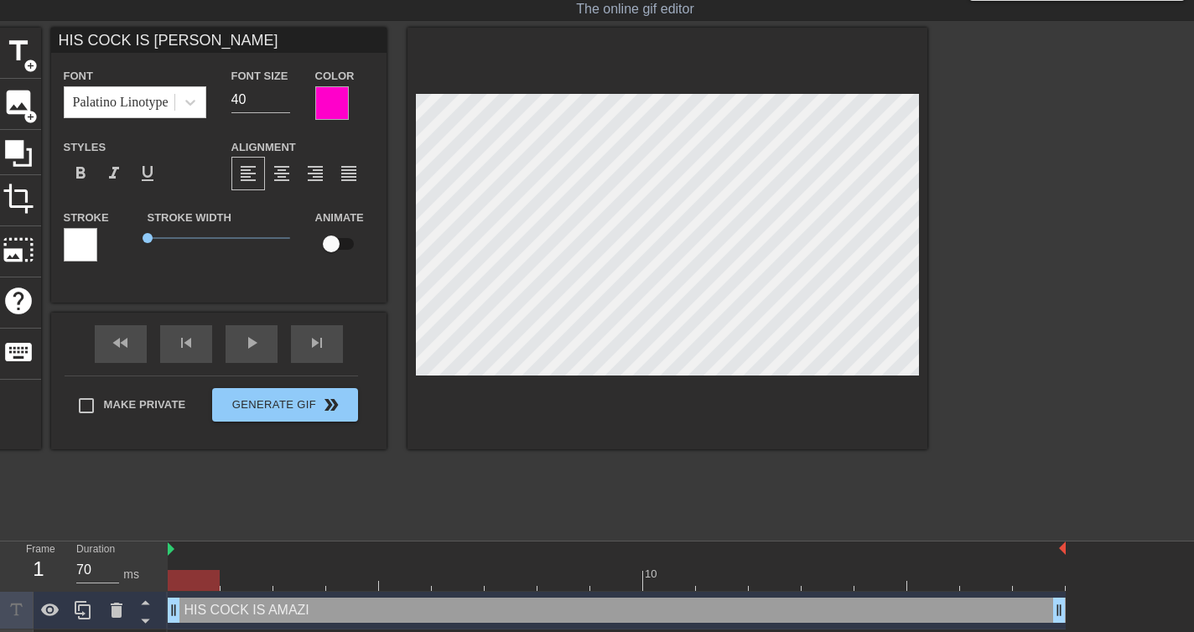
type input "HIS COCK IS AMAZING"
type textarea "HIS COCK IS AMAZING"
click at [998, 276] on div at bounding box center [1073, 279] width 252 height 503
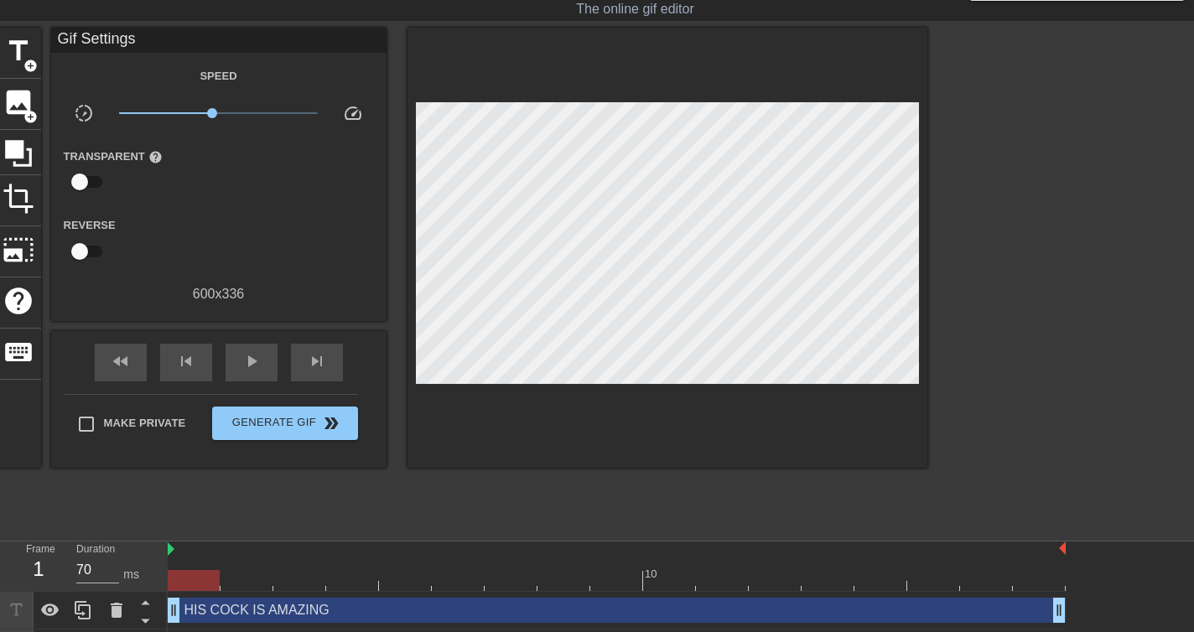
scroll to position [76, 0]
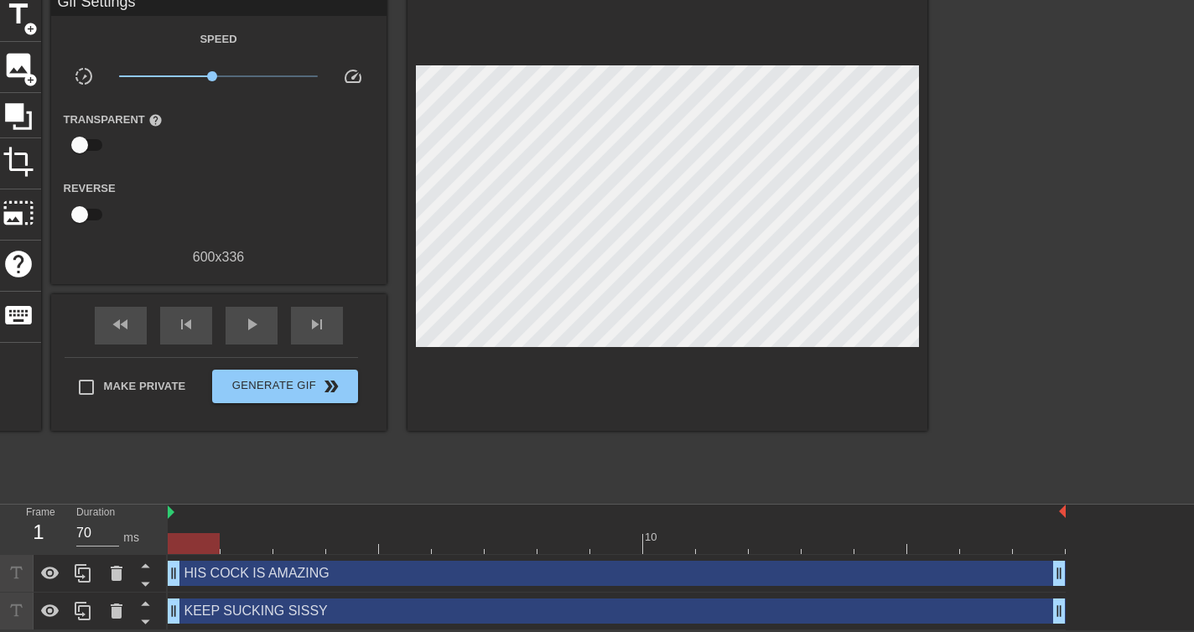
click at [195, 540] on div at bounding box center [194, 543] width 52 height 21
click at [172, 511] on img at bounding box center [171, 512] width 7 height 13
click at [267, 324] on div "play_arrow" at bounding box center [252, 326] width 52 height 38
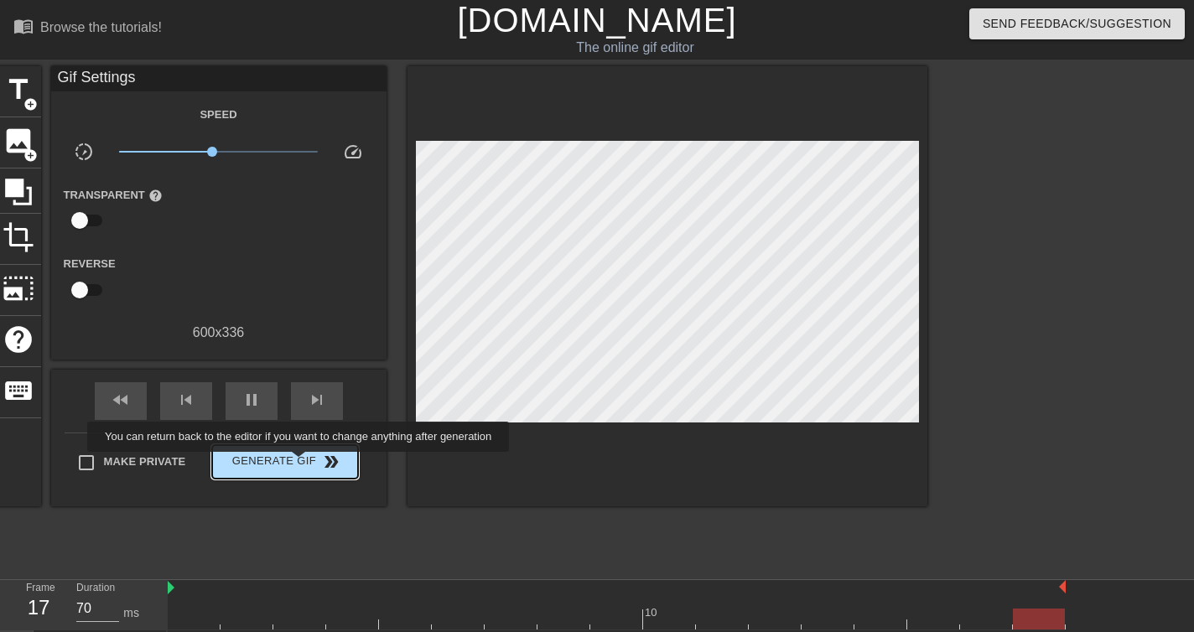
click at [308, 464] on span "Generate Gif double_arrow" at bounding box center [285, 462] width 132 height 20
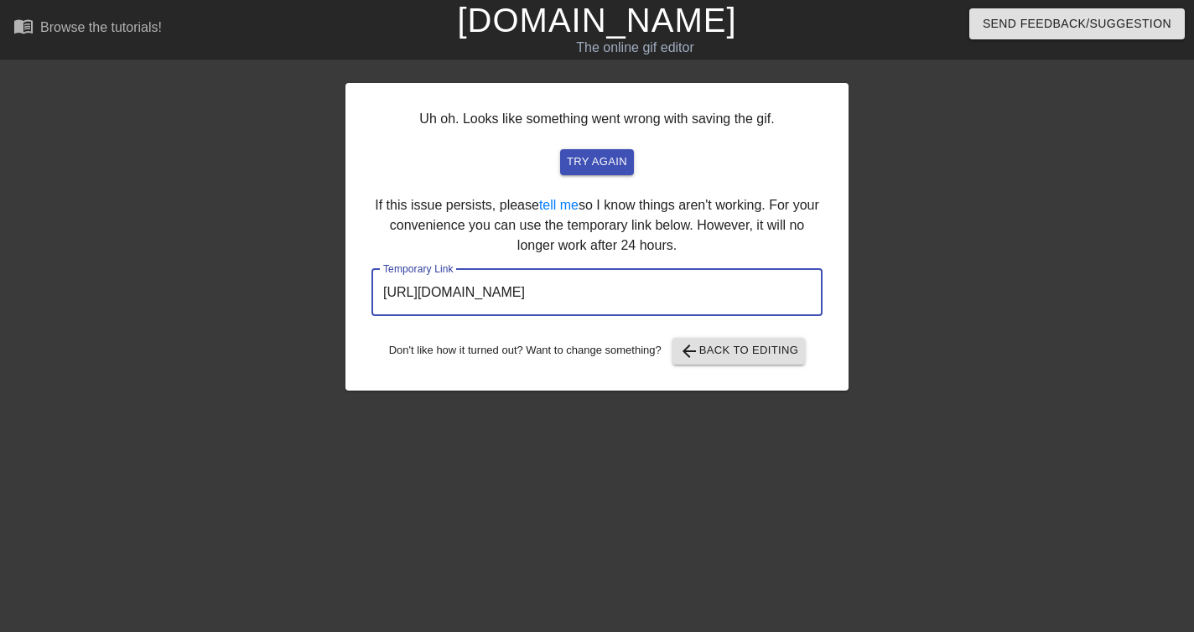
drag, startPoint x: 750, startPoint y: 298, endPoint x: 362, endPoint y: 295, distance: 388.2
click at [362, 295] on div "Uh oh. Looks like something went wrong with saving the gif. try again If this i…" at bounding box center [596, 237] width 503 height 308
